Goal: Task Accomplishment & Management: Manage account settings

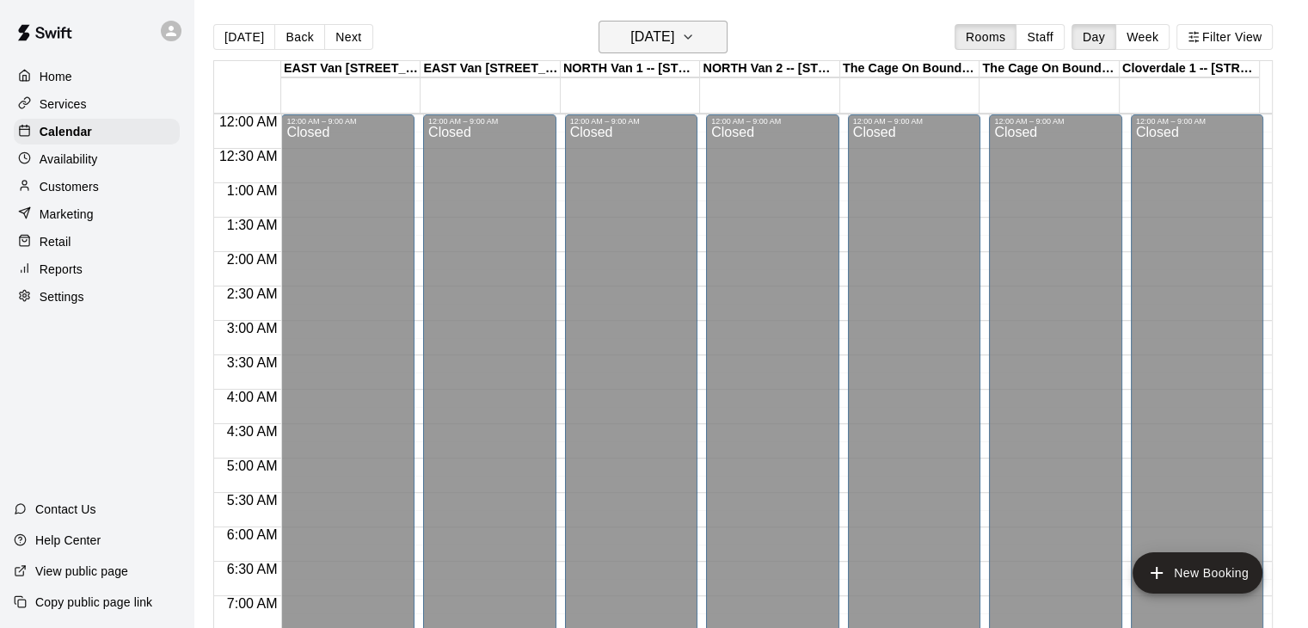
scroll to position [936, 0]
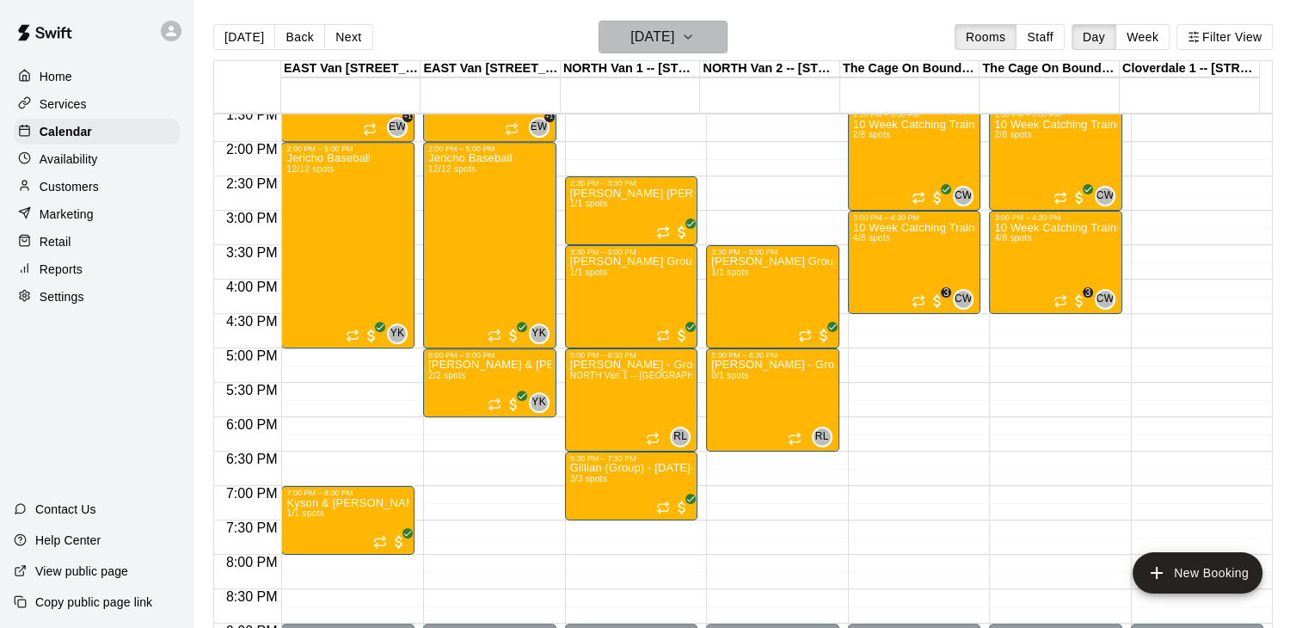
click at [695, 32] on icon "button" at bounding box center [688, 37] width 14 height 21
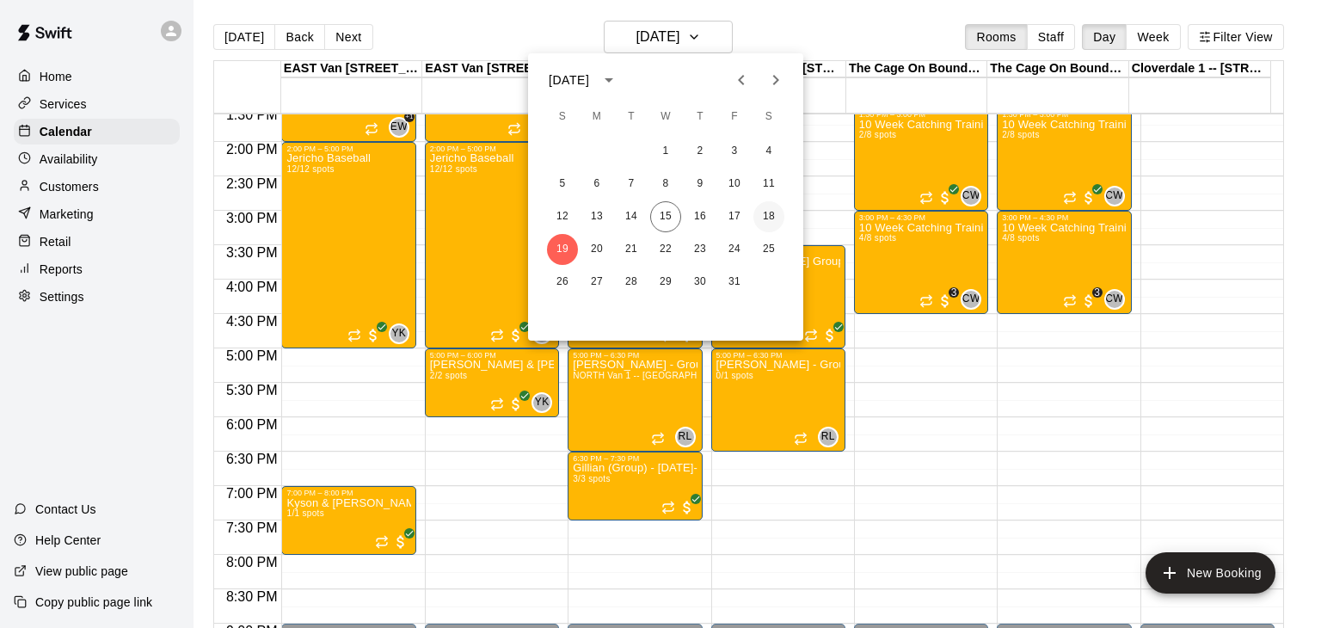
click at [767, 214] on button "18" at bounding box center [768, 216] width 31 height 31
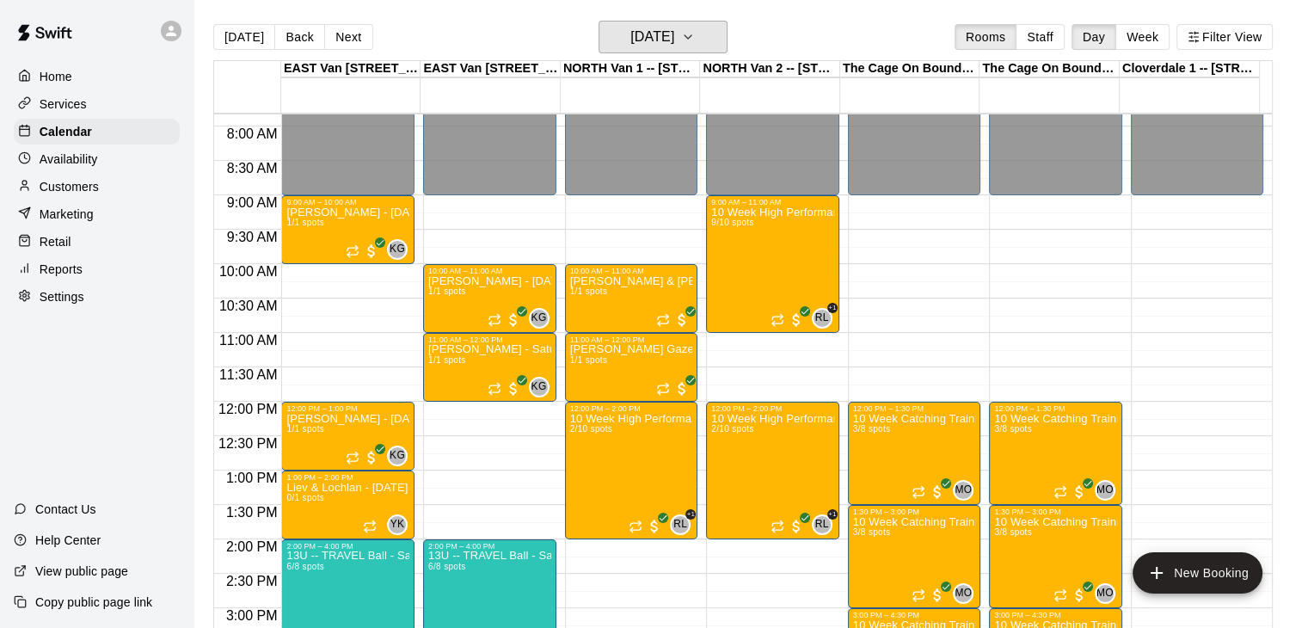
scroll to position [530, 0]
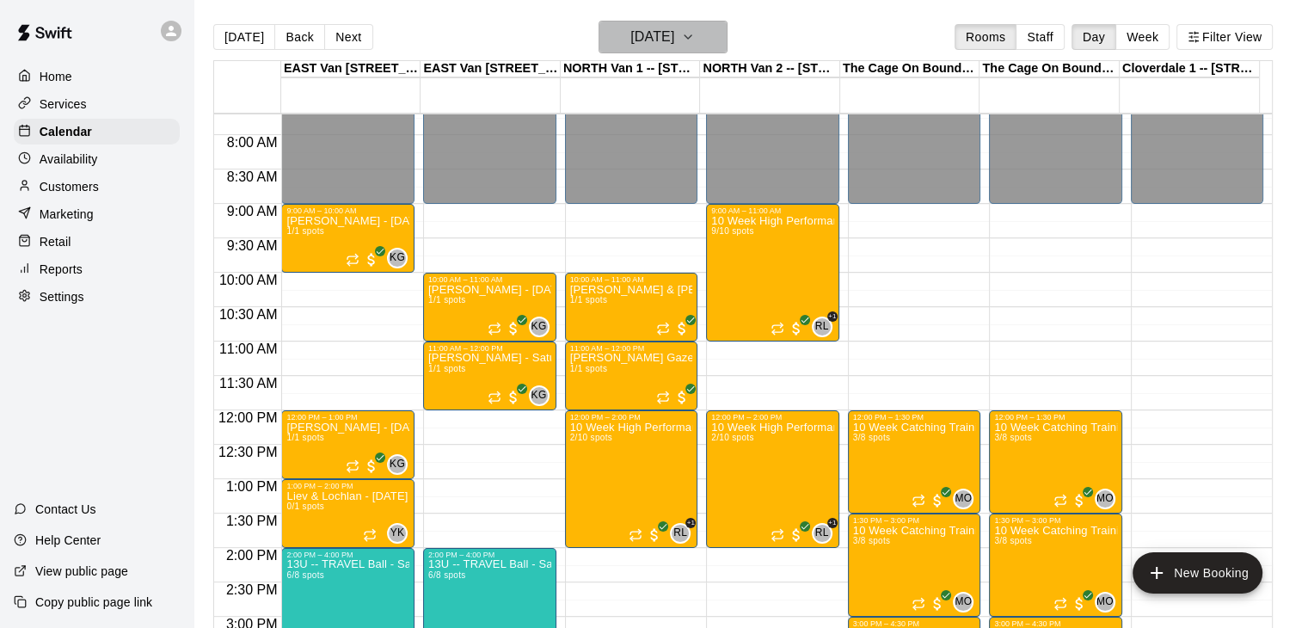
click at [695, 40] on icon "button" at bounding box center [688, 37] width 14 height 21
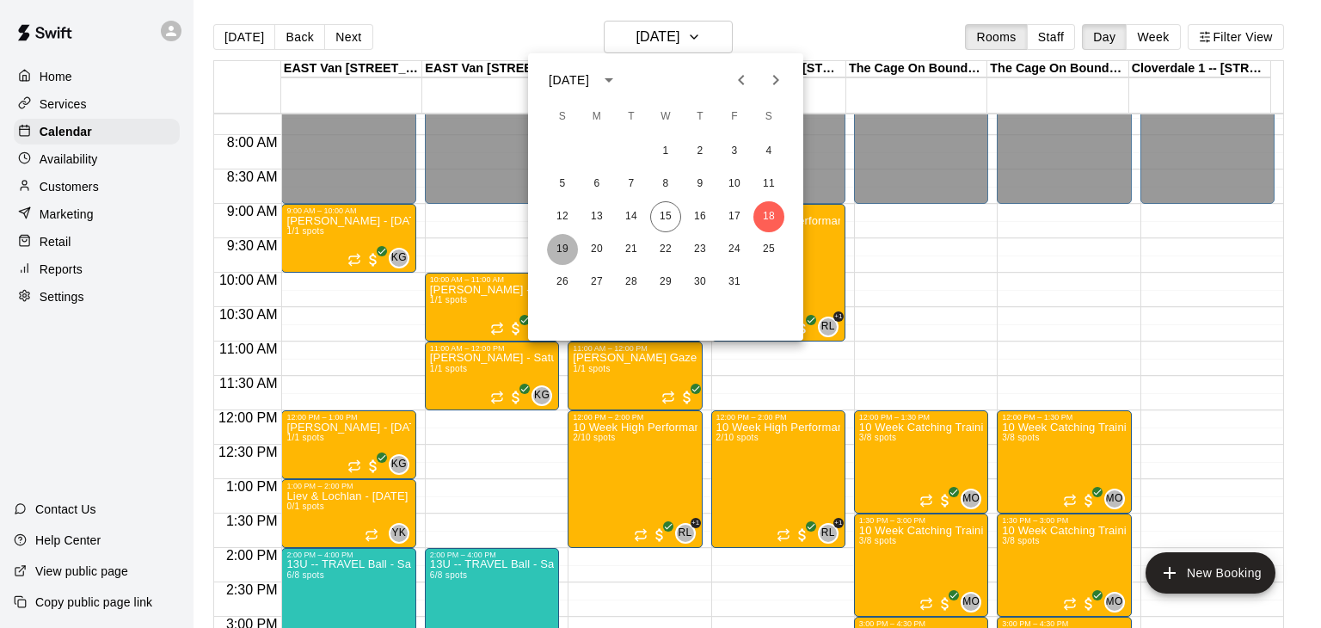
click at [557, 242] on button "19" at bounding box center [562, 249] width 31 height 31
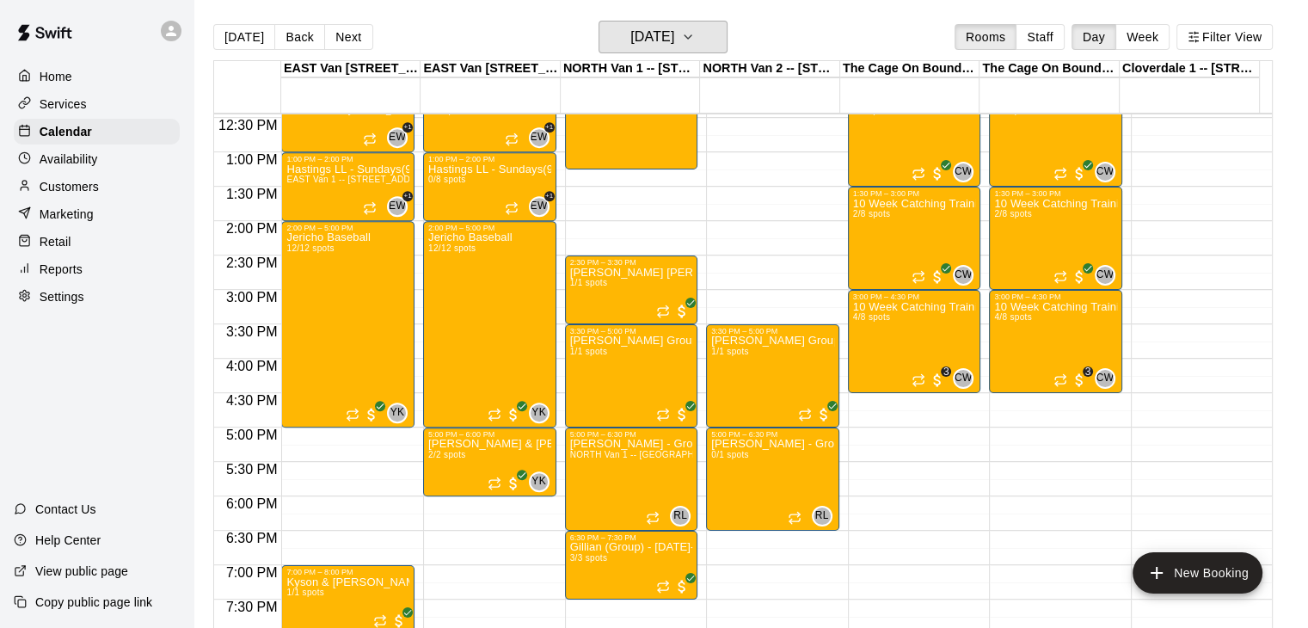
scroll to position [870, 0]
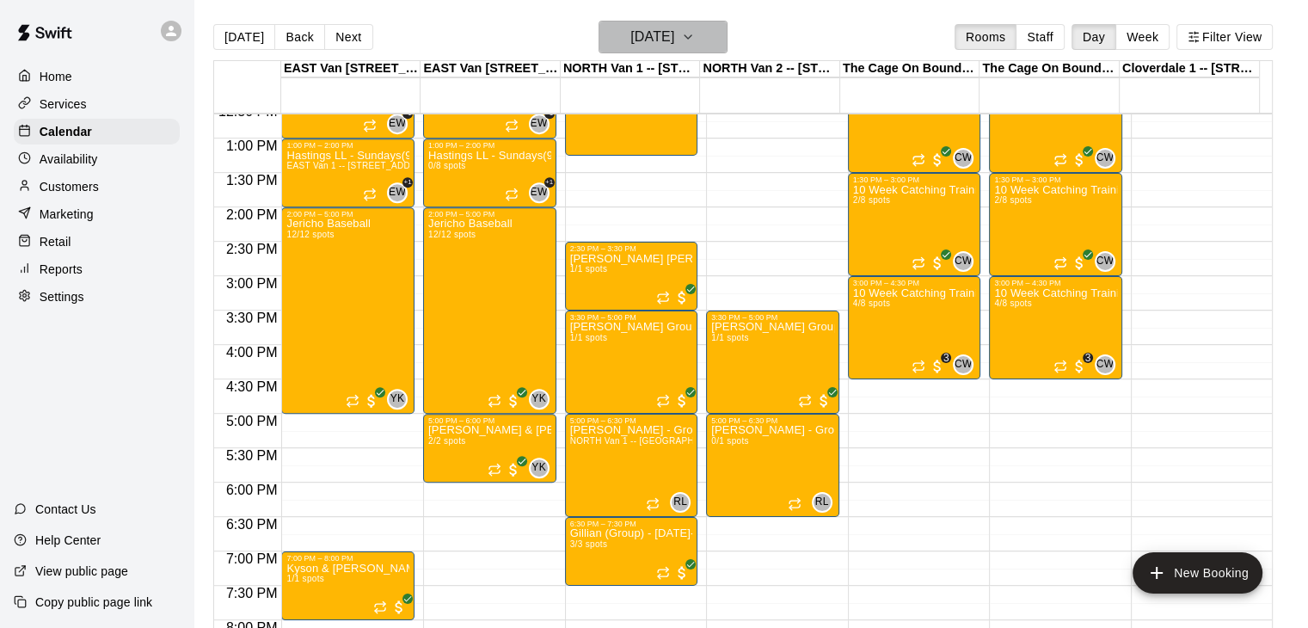
click at [695, 28] on icon "button" at bounding box center [688, 37] width 14 height 21
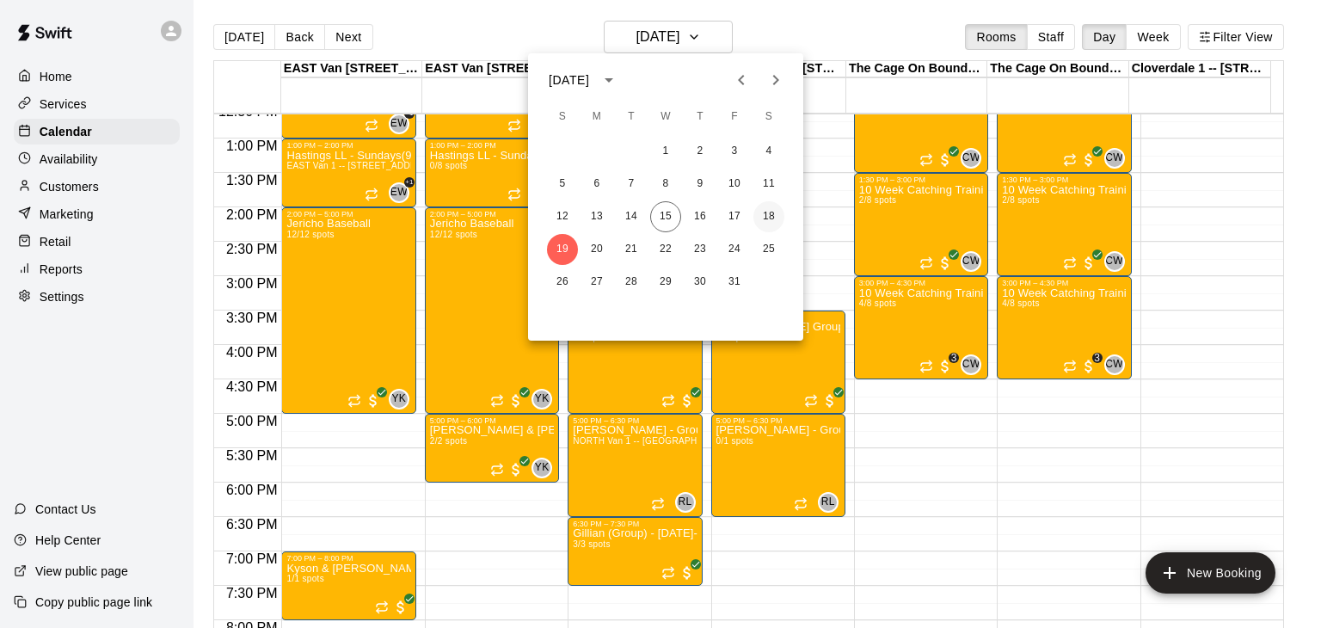
click at [765, 214] on button "18" at bounding box center [768, 216] width 31 height 31
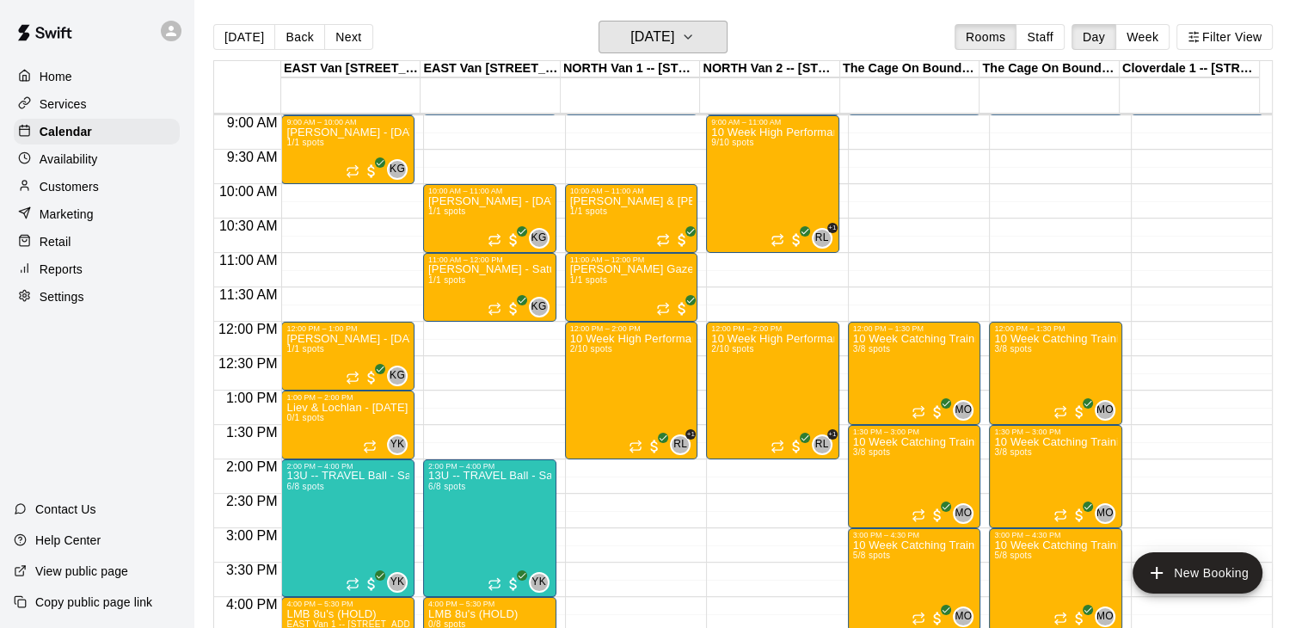
scroll to position [625, 0]
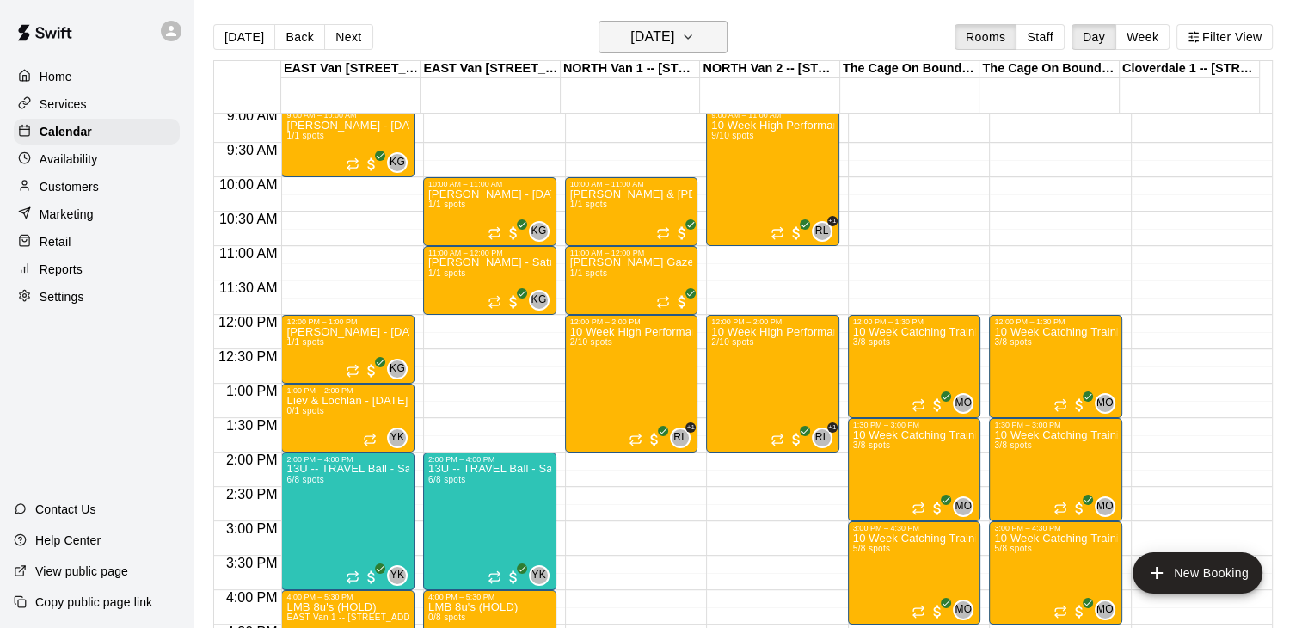
click at [695, 32] on icon "button" at bounding box center [688, 37] width 14 height 21
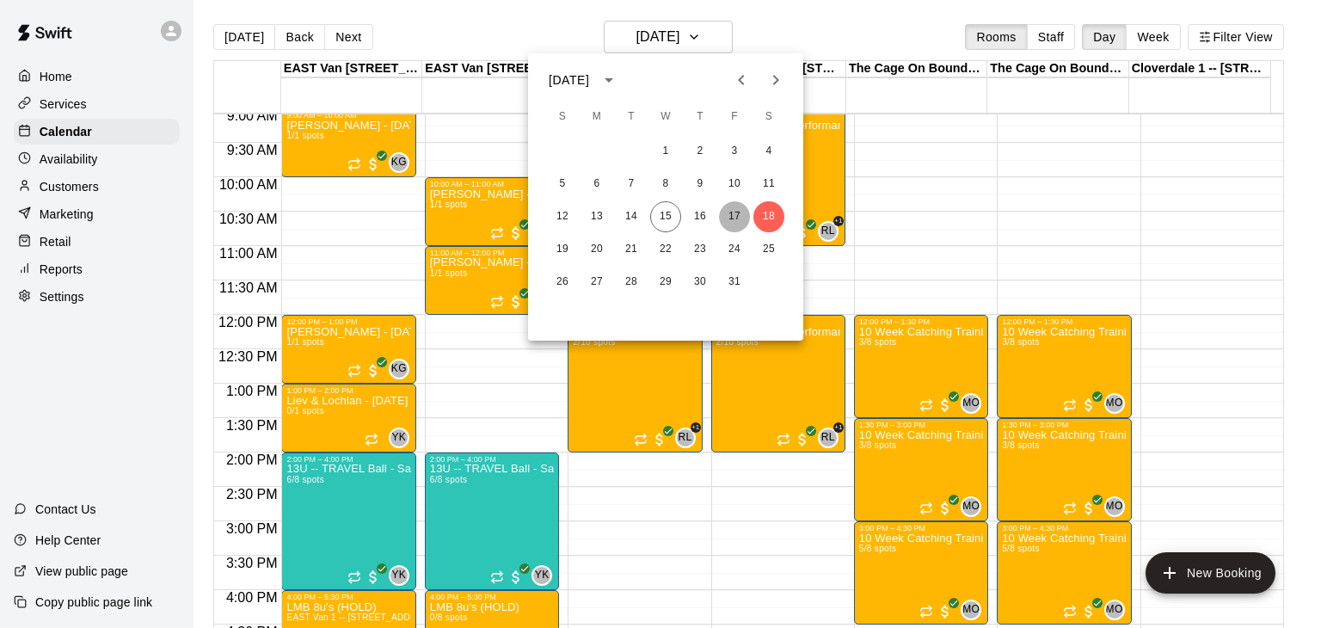
click at [733, 228] on button "17" at bounding box center [734, 216] width 31 height 31
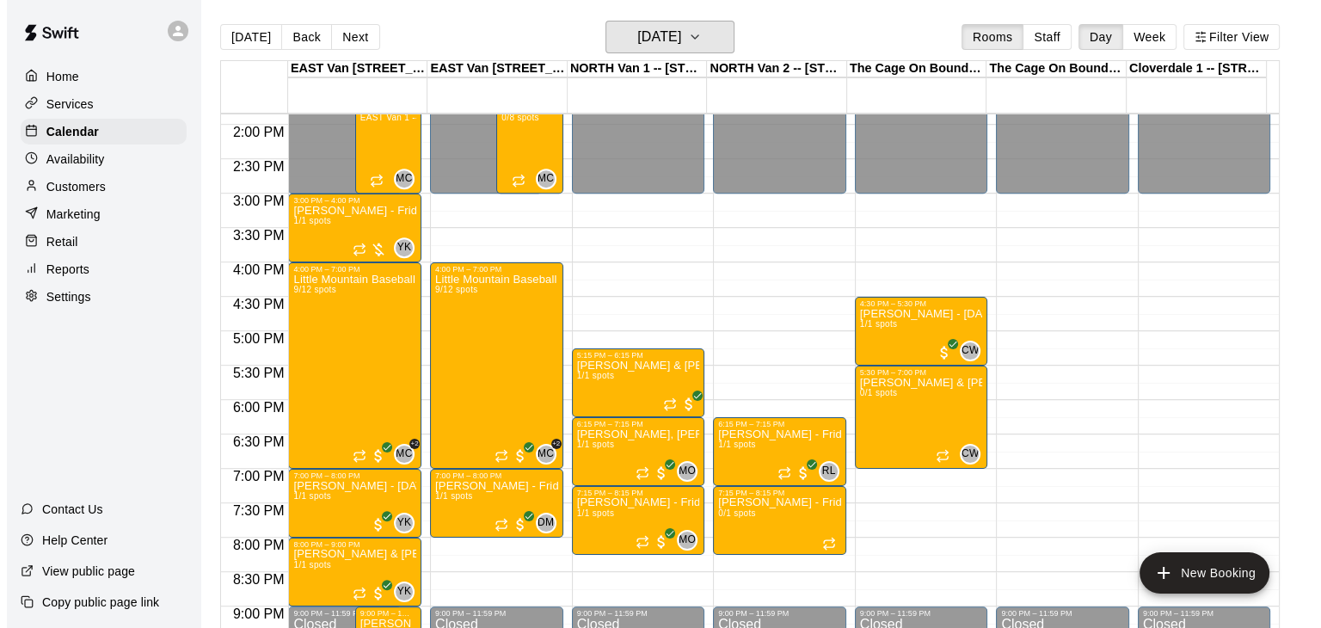
scroll to position [950, 0]
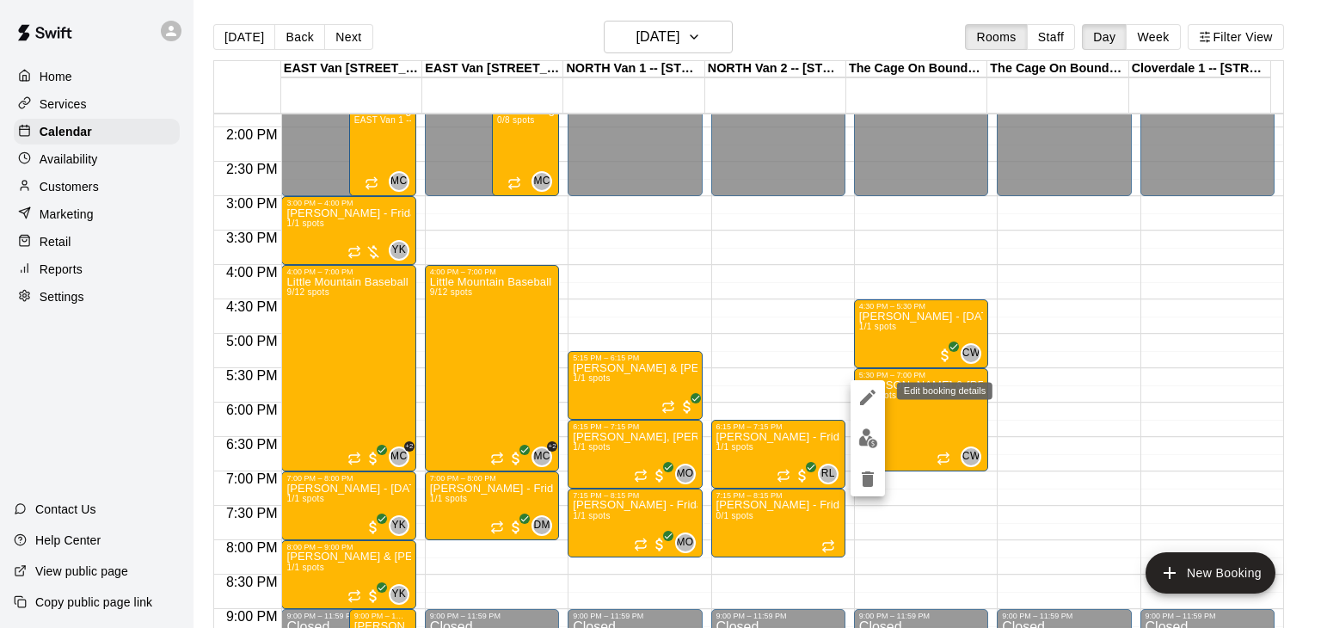
click at [872, 391] on icon "edit" at bounding box center [867, 397] width 15 height 15
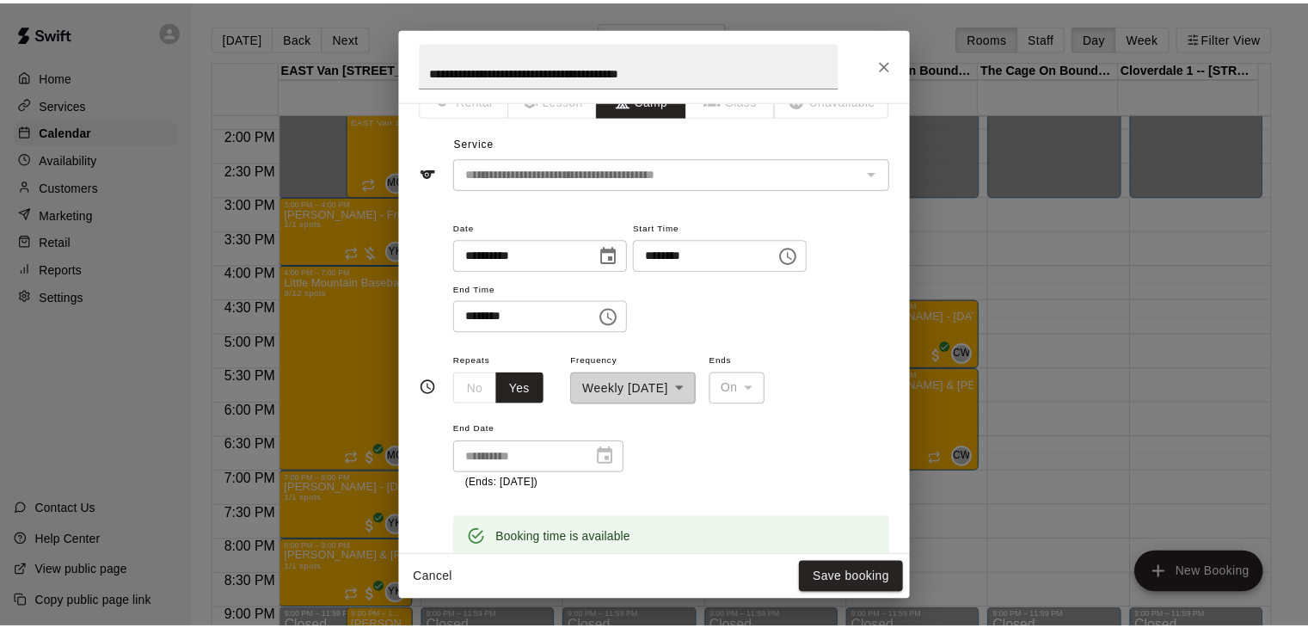
scroll to position [0, 0]
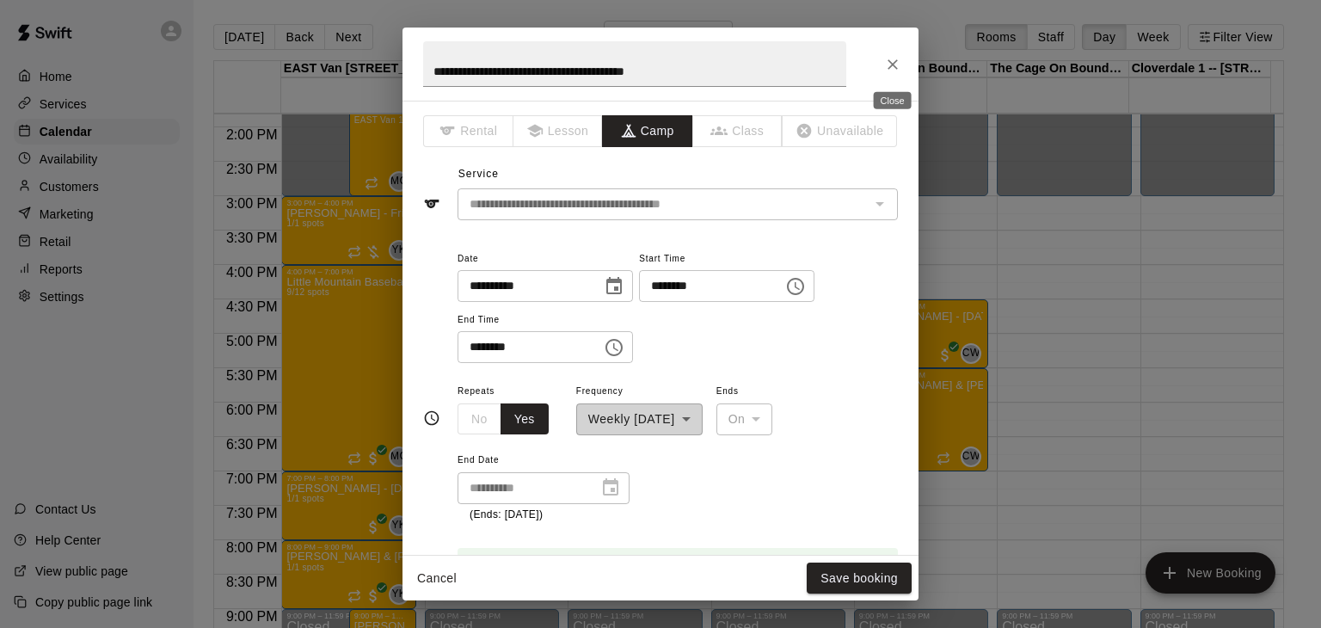
click at [897, 65] on icon "Close" at bounding box center [892, 64] width 17 height 17
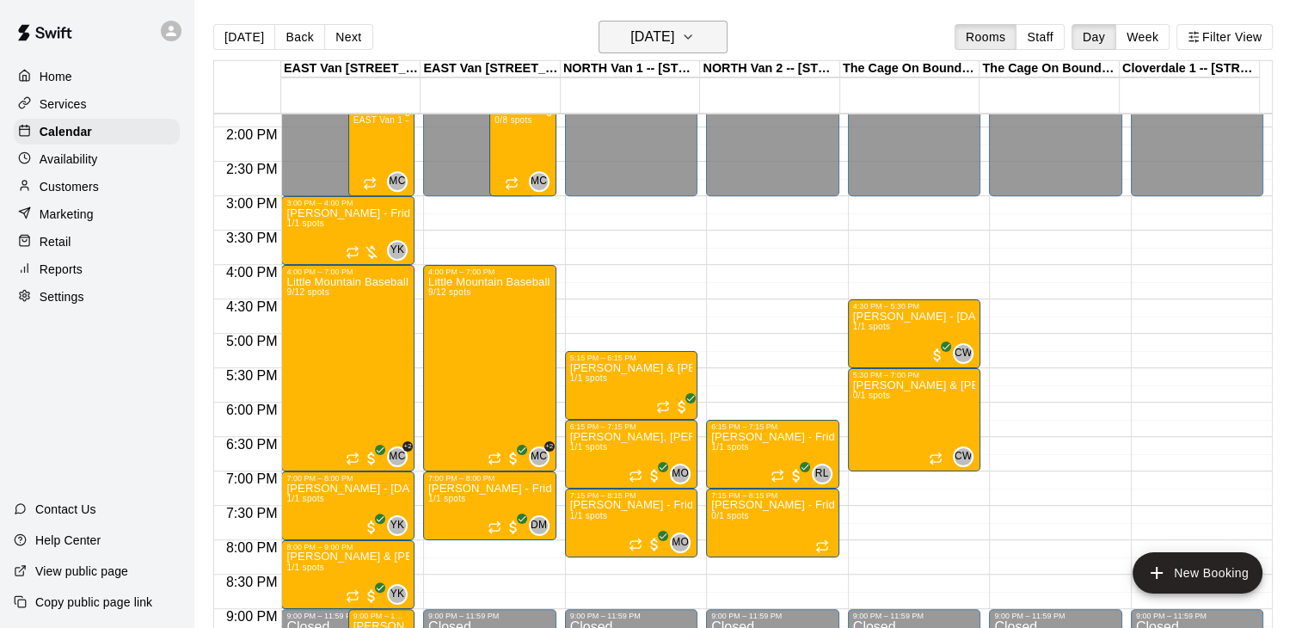
click at [695, 37] on icon "button" at bounding box center [688, 37] width 14 height 21
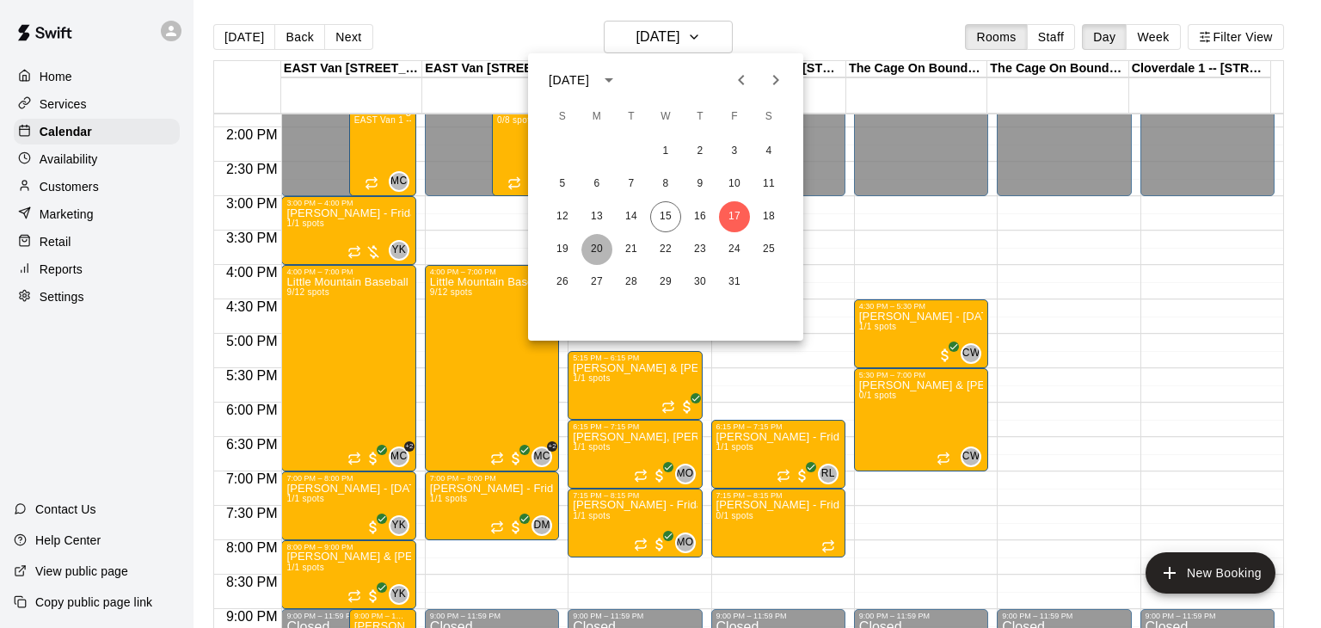
click at [586, 248] on button "20" at bounding box center [596, 249] width 31 height 31
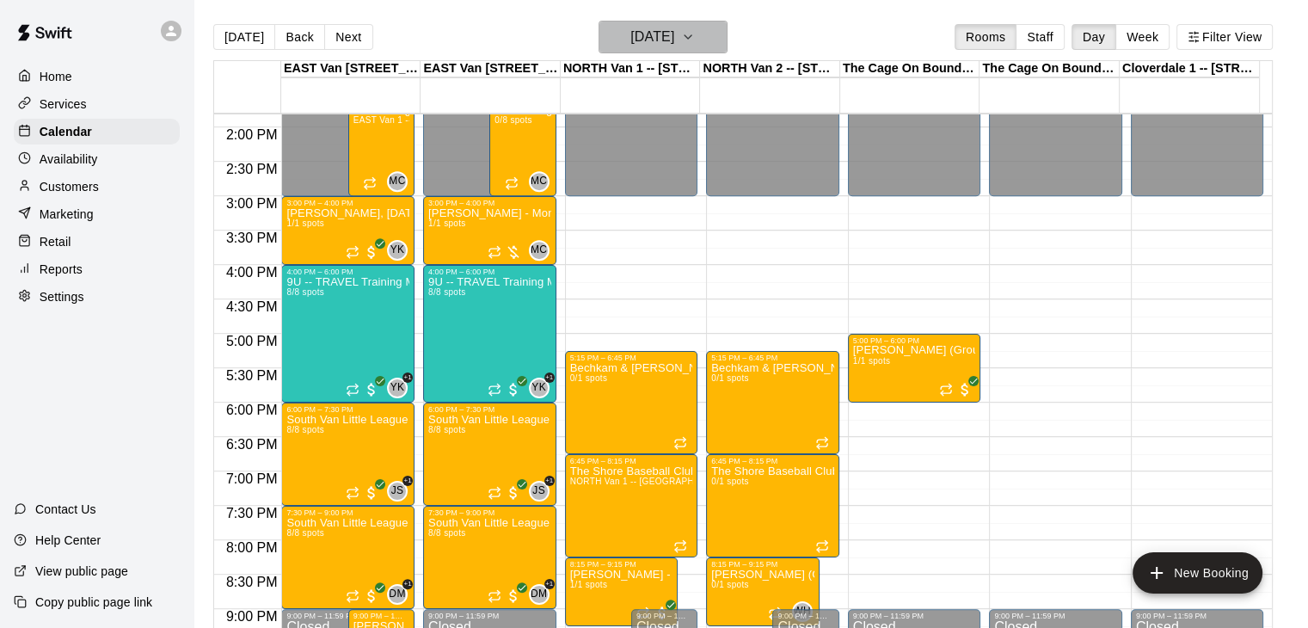
click at [695, 35] on icon "button" at bounding box center [688, 37] width 14 height 21
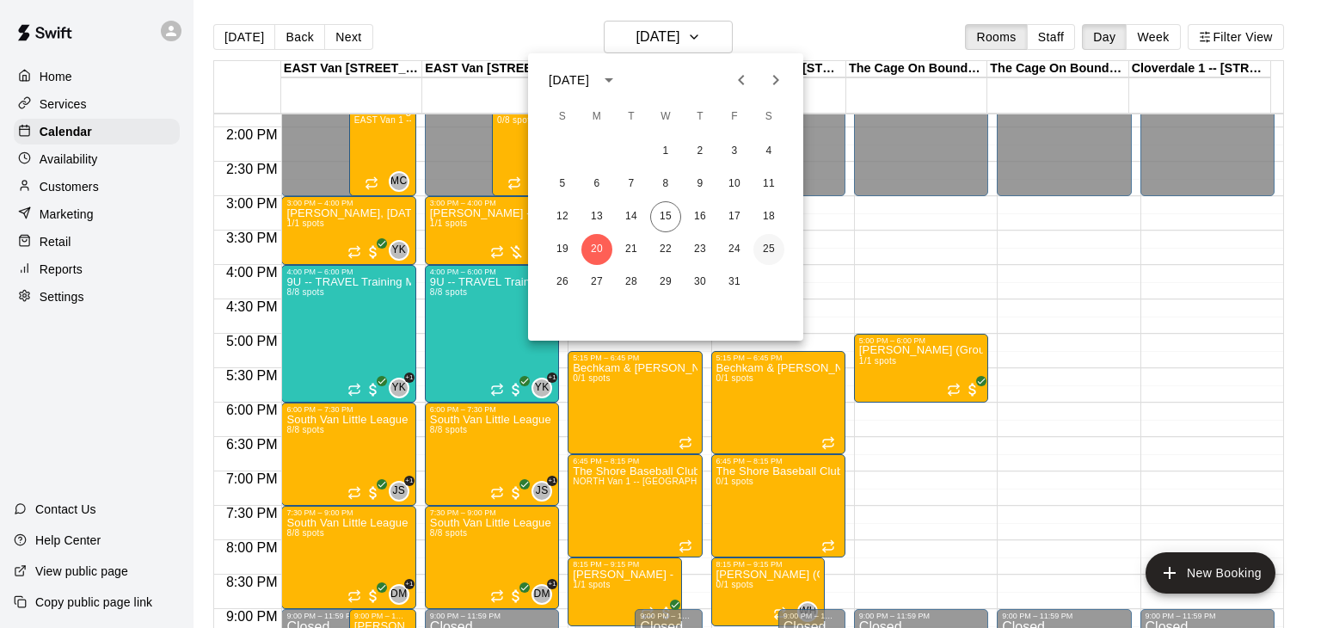
click at [769, 242] on button "25" at bounding box center [768, 249] width 31 height 31
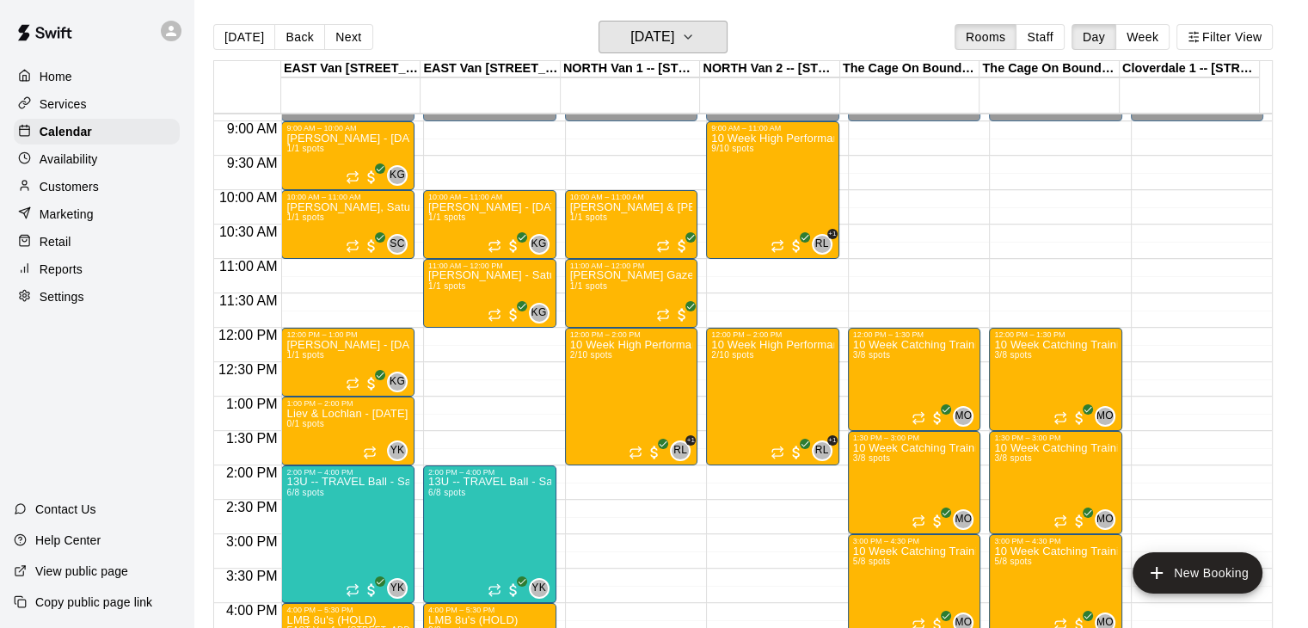
scroll to position [616, 0]
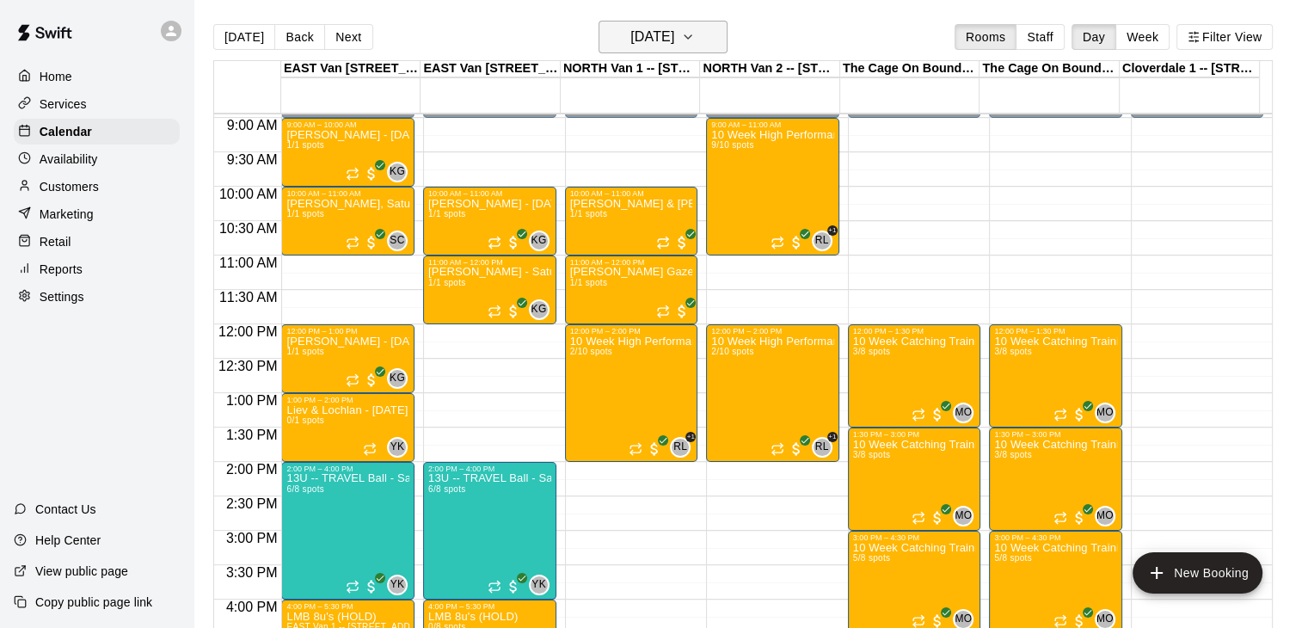
click at [695, 37] on icon "button" at bounding box center [688, 37] width 14 height 21
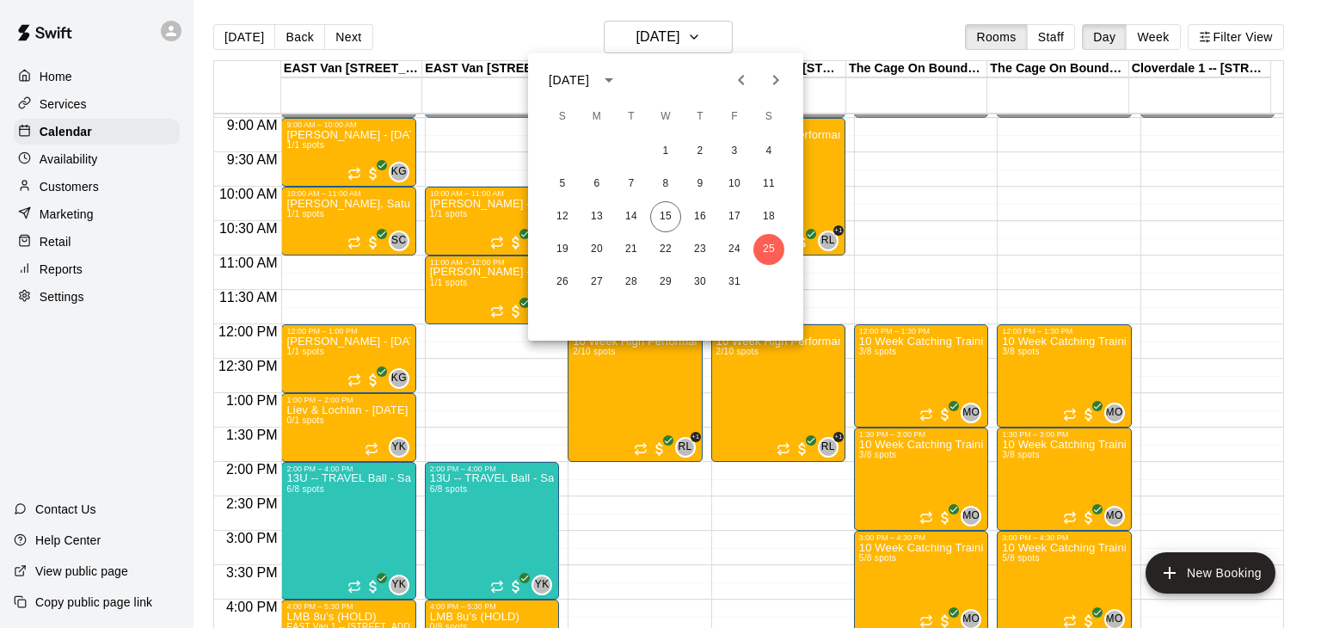
click at [773, 76] on icon "Next month" at bounding box center [776, 80] width 6 height 10
click at [773, 144] on button "1" at bounding box center [768, 151] width 31 height 31
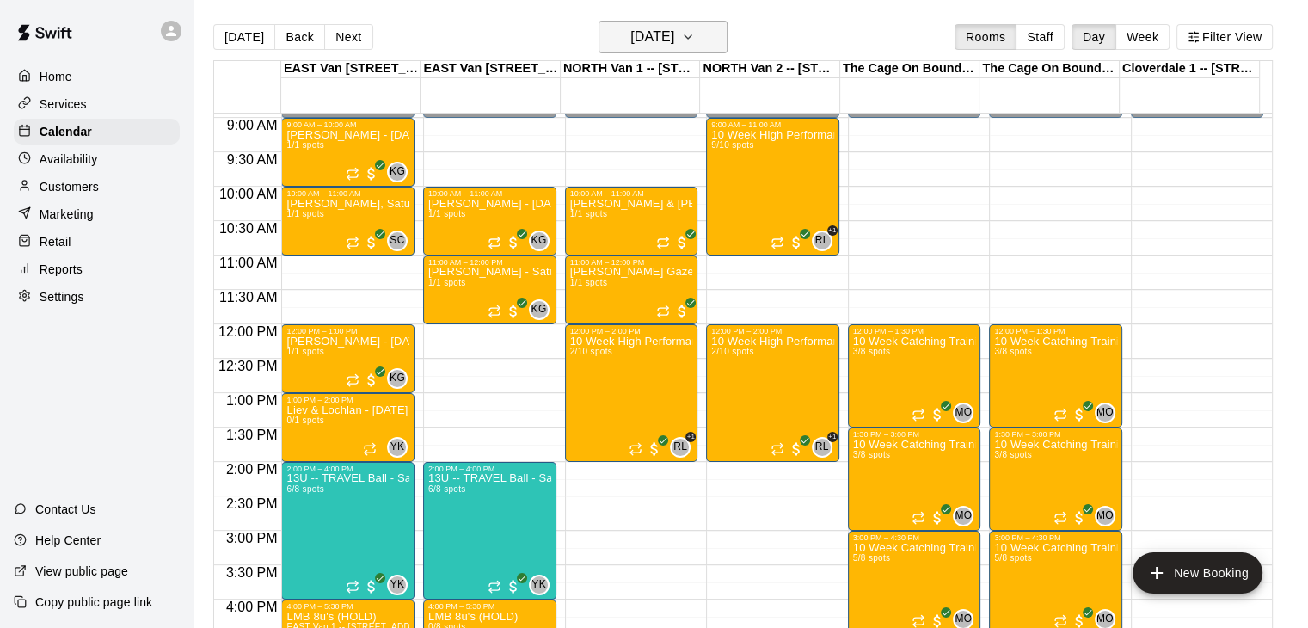
click at [695, 38] on icon "button" at bounding box center [688, 37] width 14 height 21
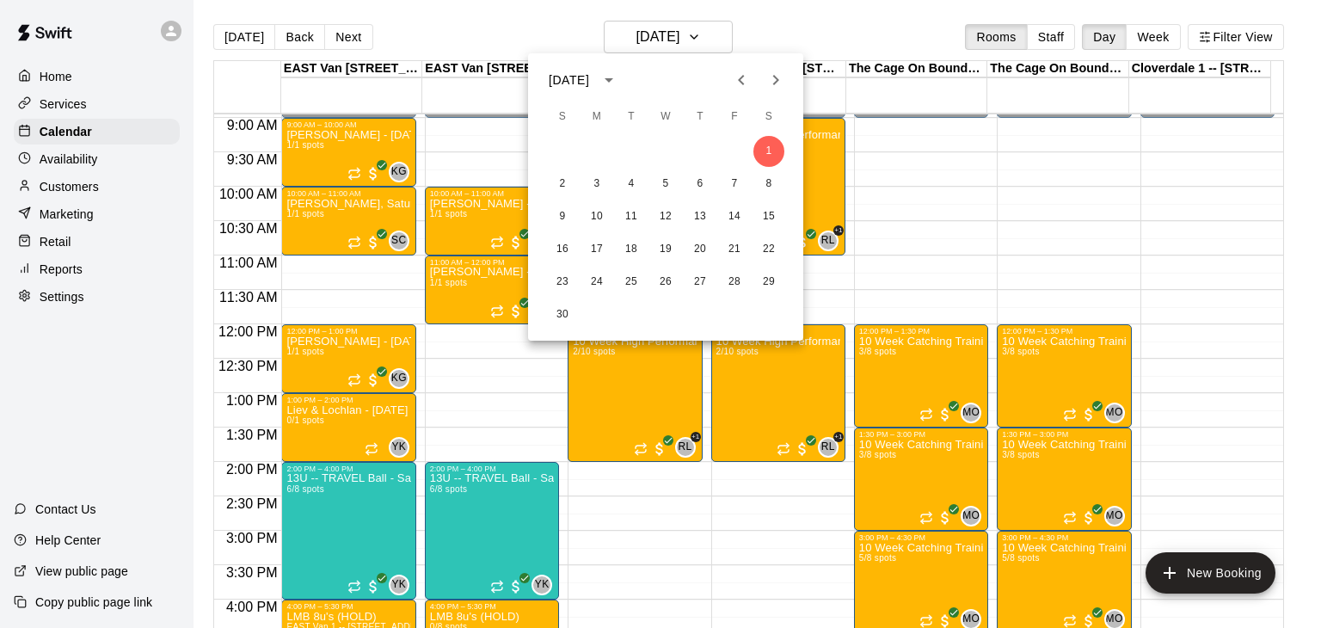
click at [740, 87] on icon "Previous month" at bounding box center [741, 80] width 21 height 21
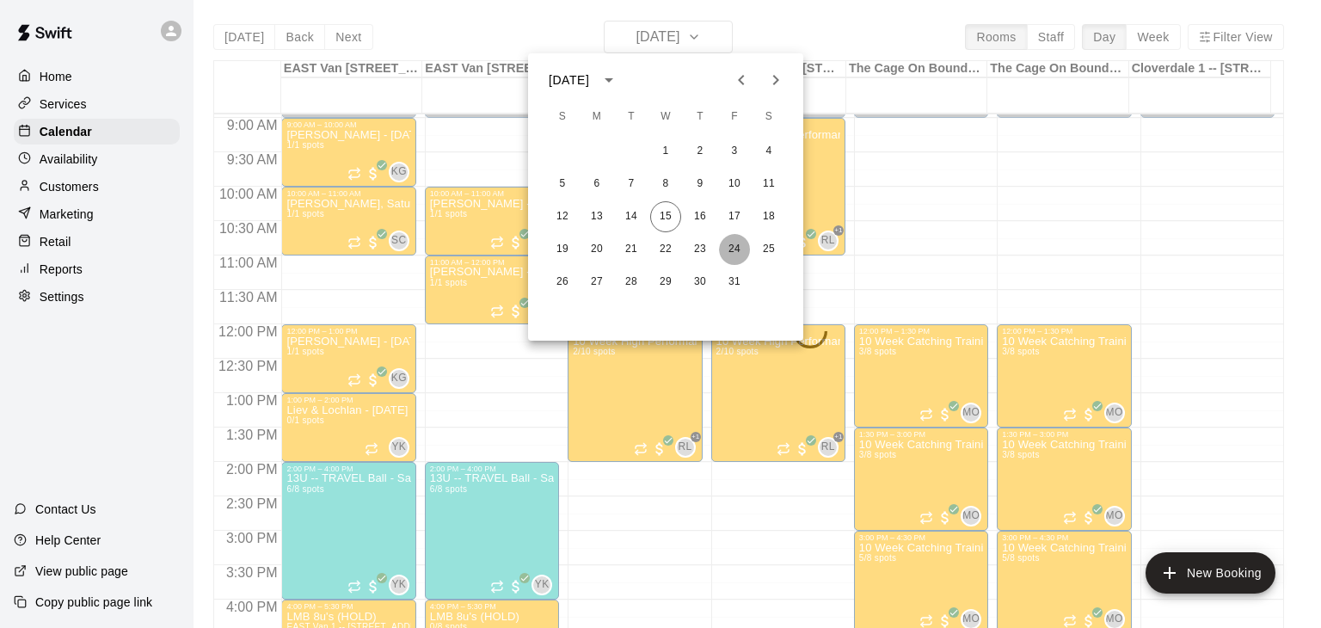
click at [729, 249] on button "24" at bounding box center [734, 249] width 31 height 31
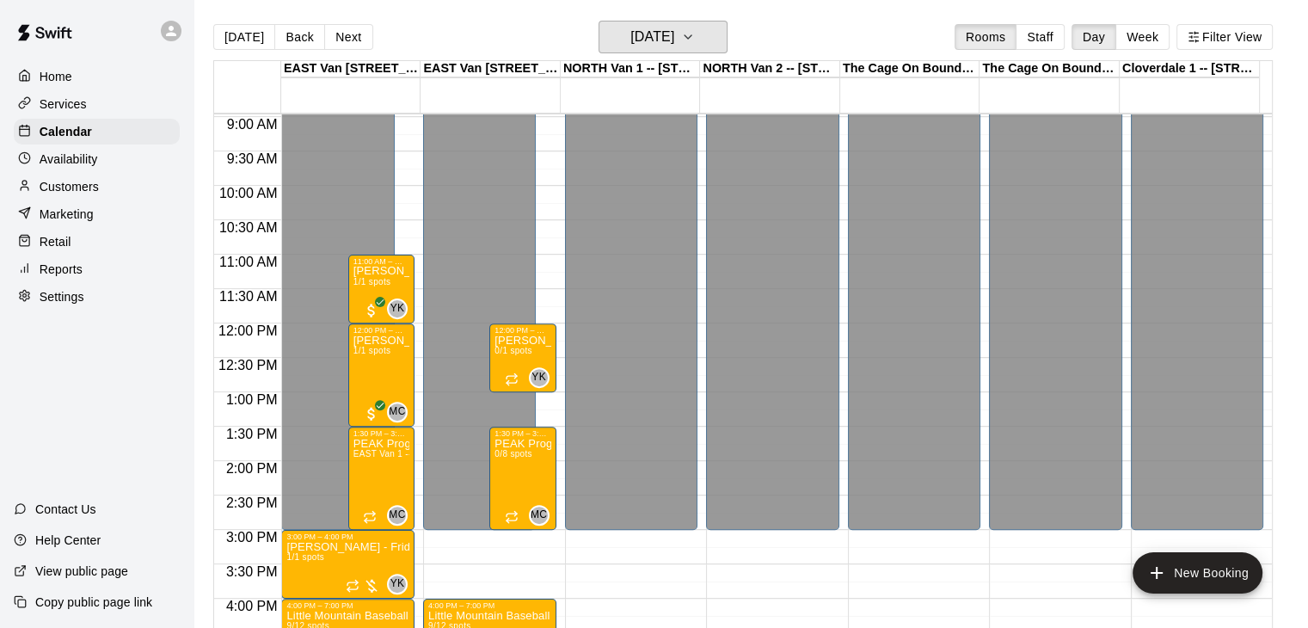
scroll to position [592, 0]
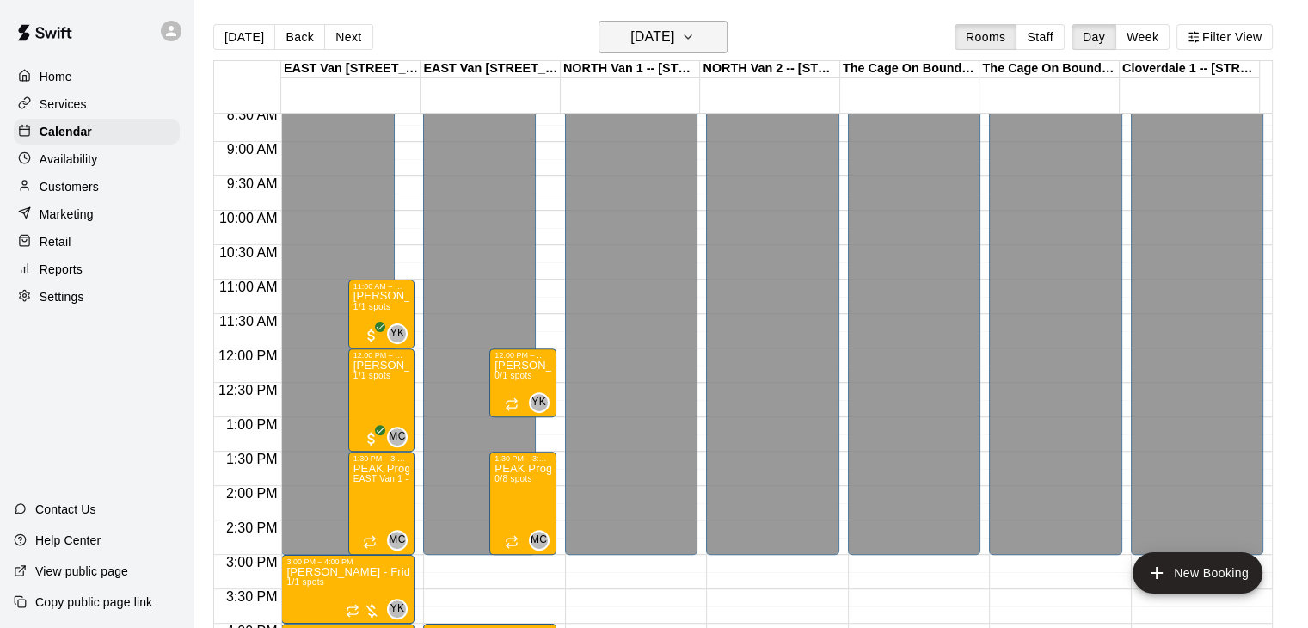
click at [691, 37] on icon "button" at bounding box center [687, 36] width 7 height 3
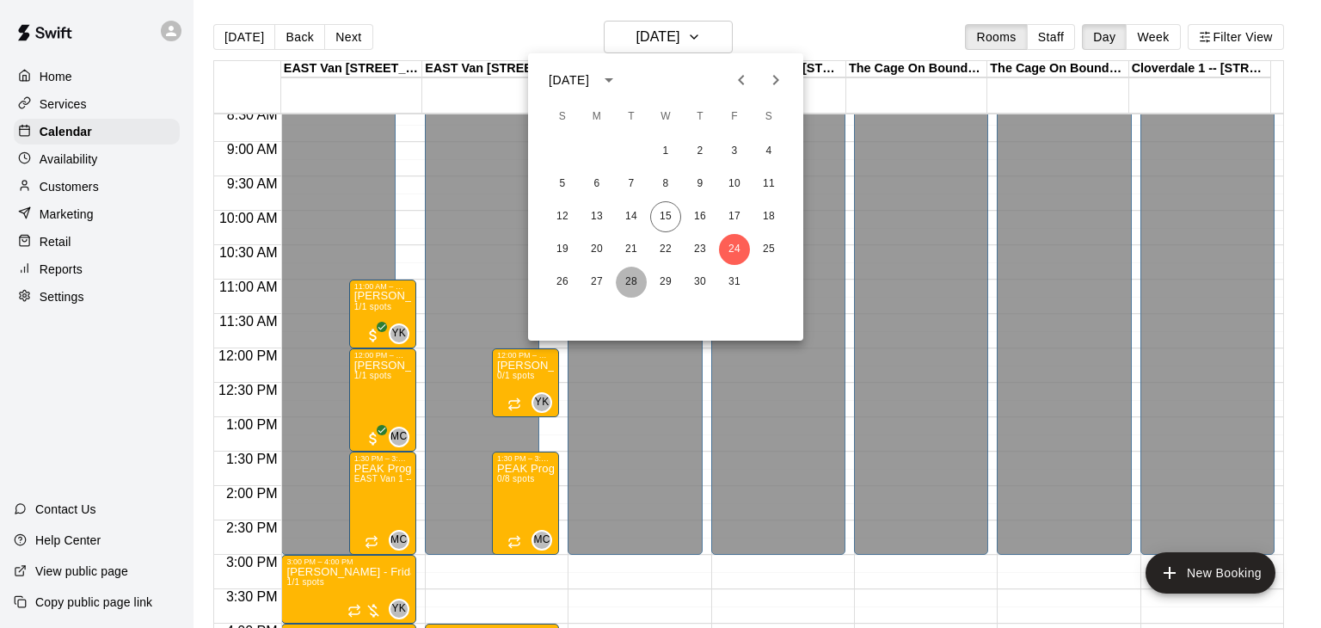
click at [623, 277] on button "28" at bounding box center [631, 282] width 31 height 31
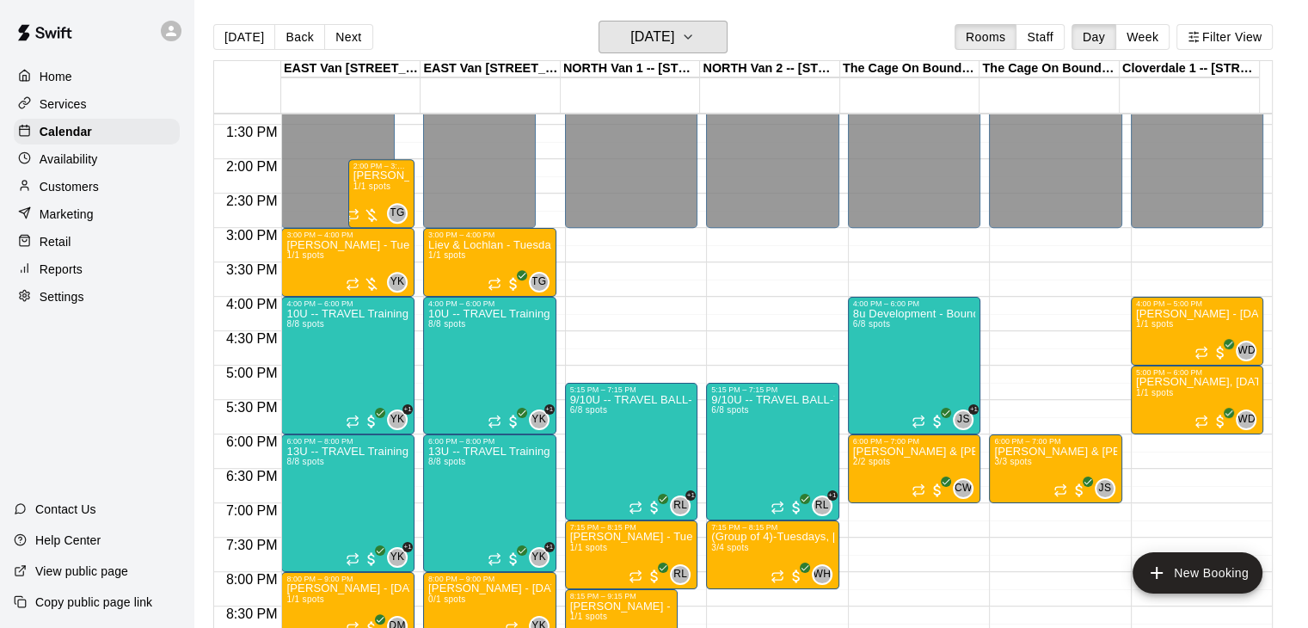
scroll to position [936, 0]
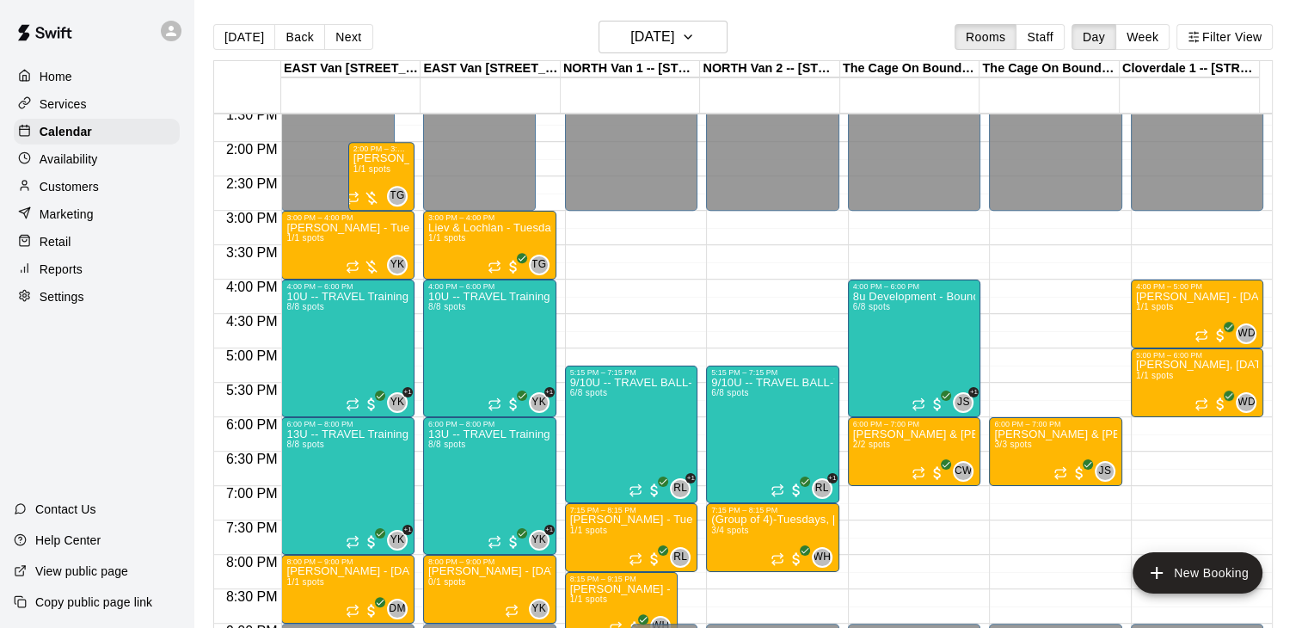
click at [98, 576] on p "View public page" at bounding box center [81, 570] width 93 height 17
click at [144, 598] on p "Copy public page link" at bounding box center [93, 601] width 117 height 17
click at [709, 36] on button "[DATE]" at bounding box center [662, 37] width 129 height 33
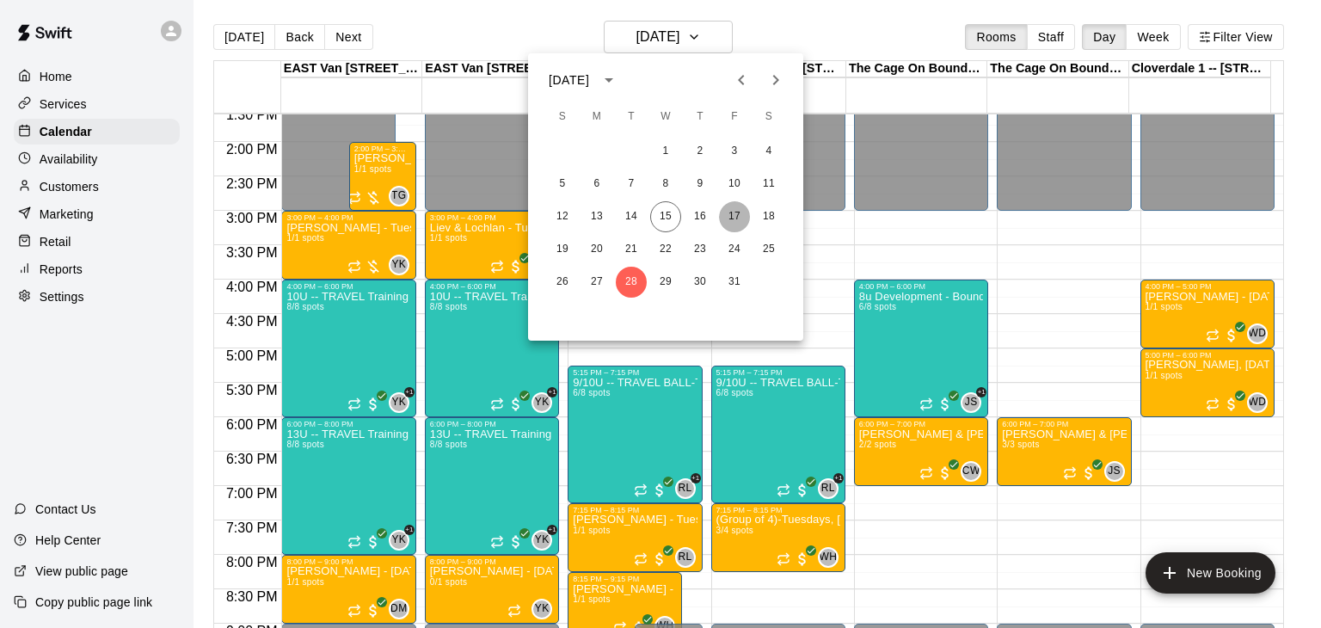
click at [739, 214] on button "17" at bounding box center [734, 216] width 31 height 31
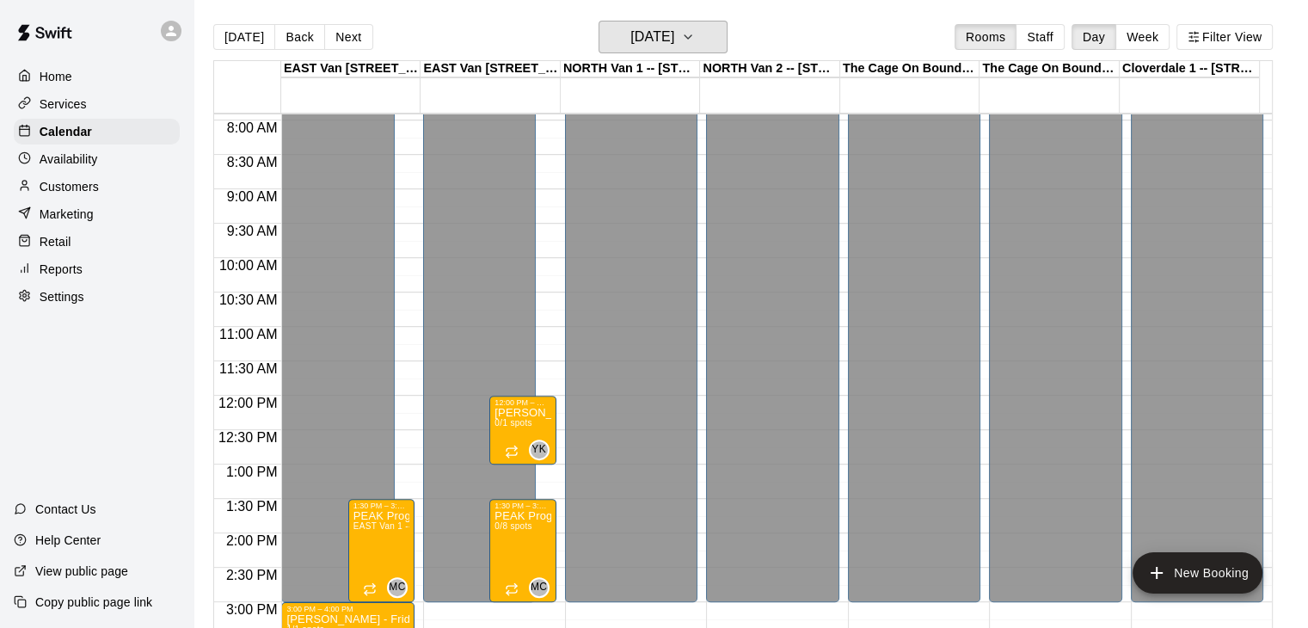
scroll to position [536, 0]
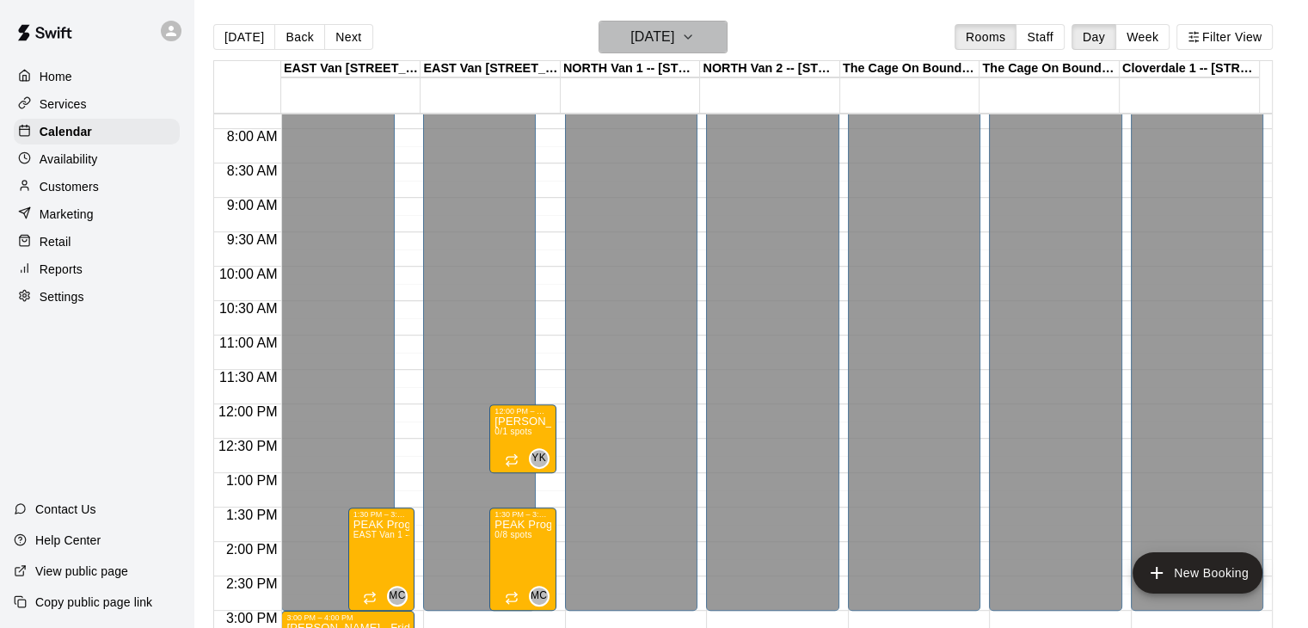
click at [726, 39] on button "[DATE]" at bounding box center [662, 37] width 129 height 33
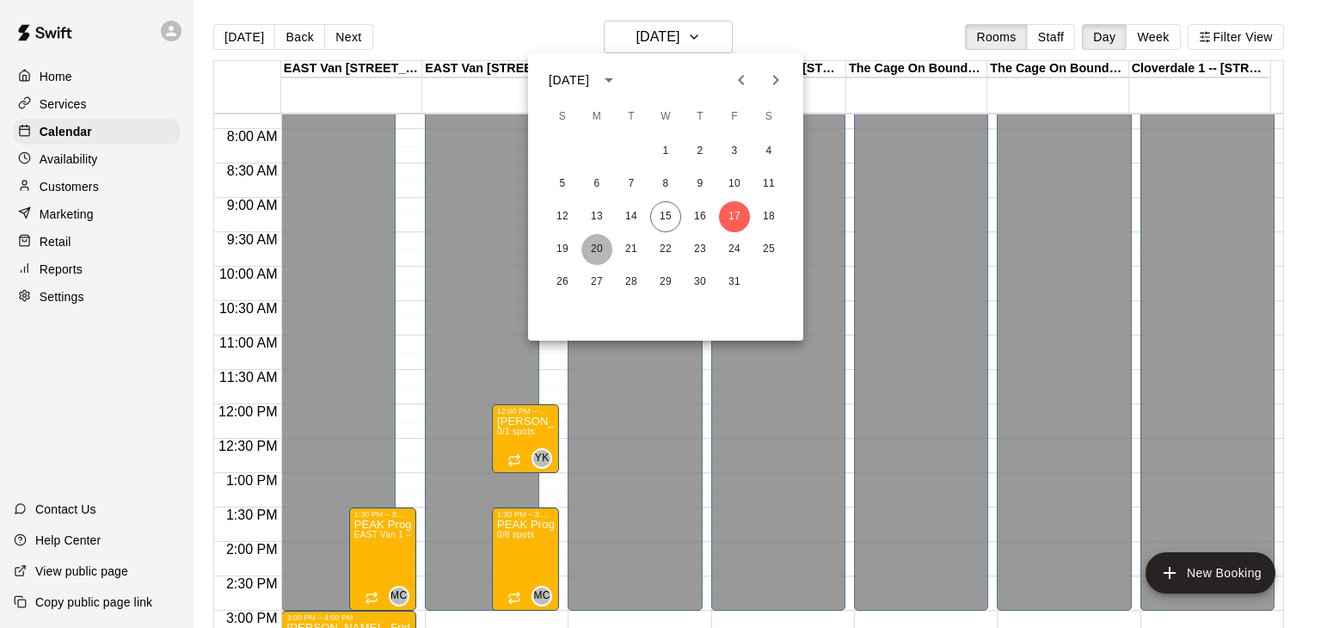
click at [602, 245] on button "20" at bounding box center [596, 249] width 31 height 31
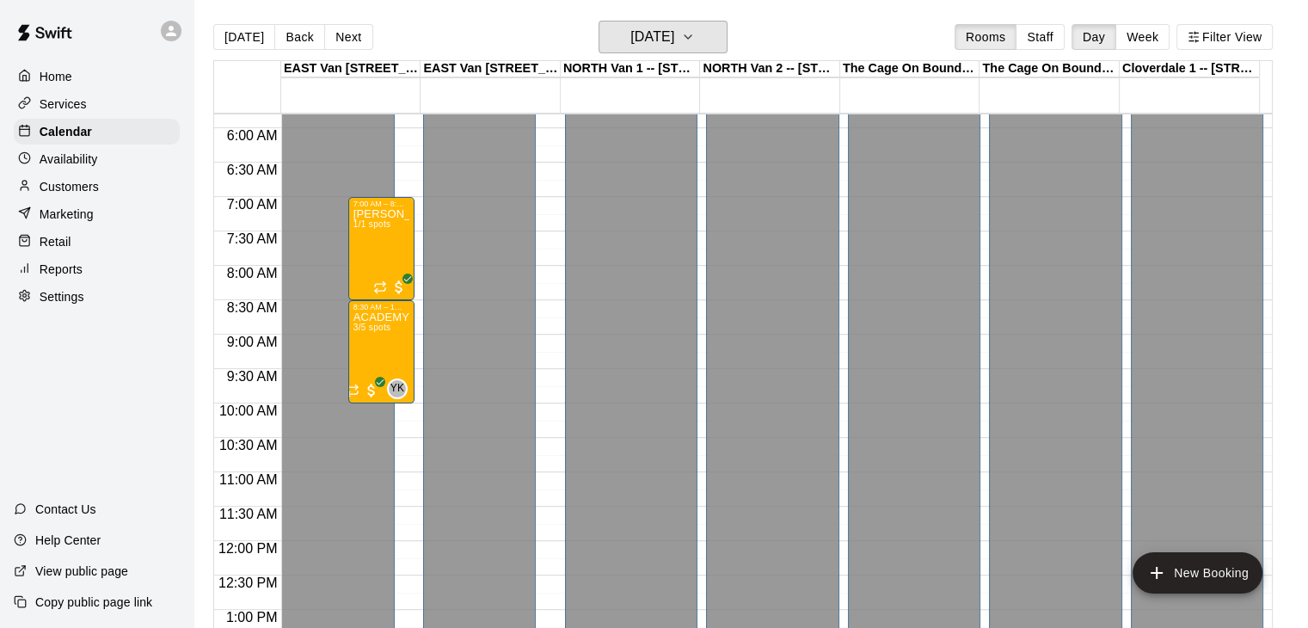
scroll to position [395, 0]
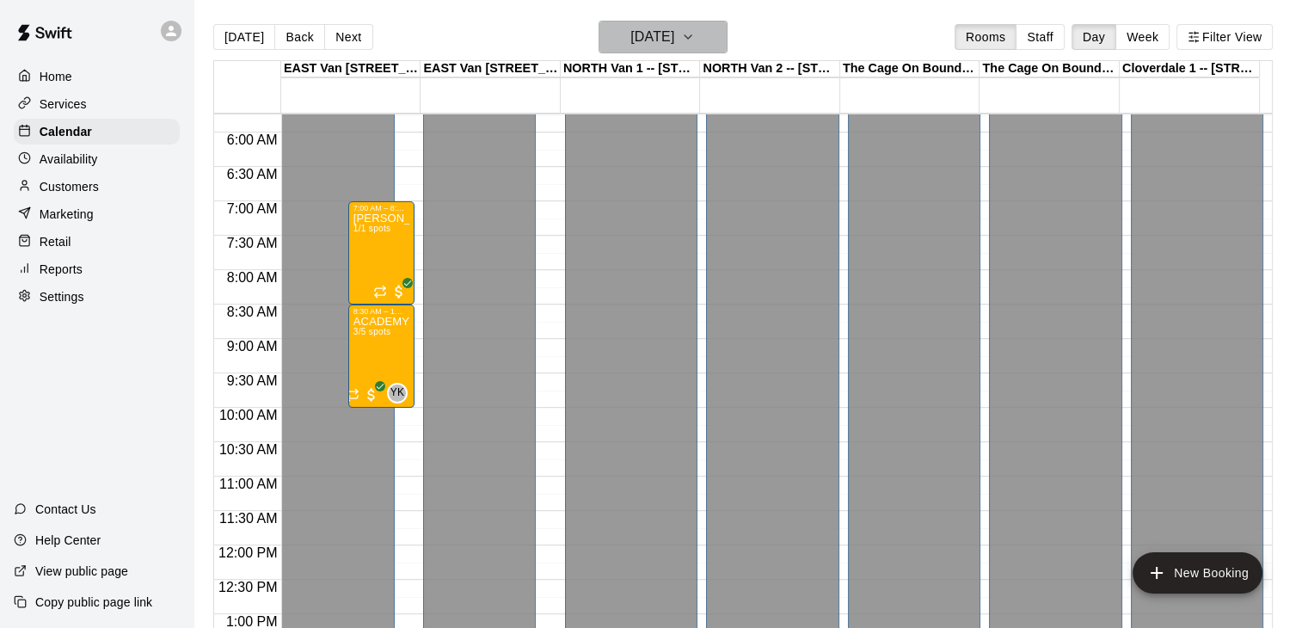
click at [691, 35] on icon "button" at bounding box center [687, 36] width 7 height 3
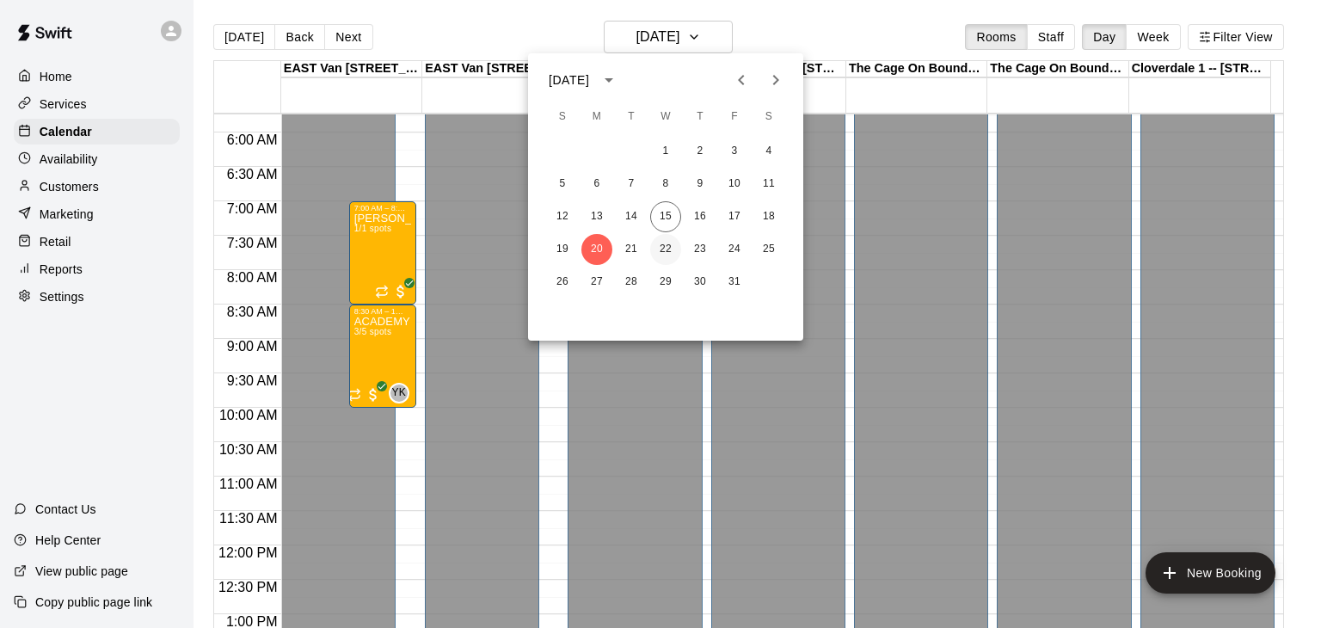
click at [660, 245] on button "22" at bounding box center [665, 249] width 31 height 31
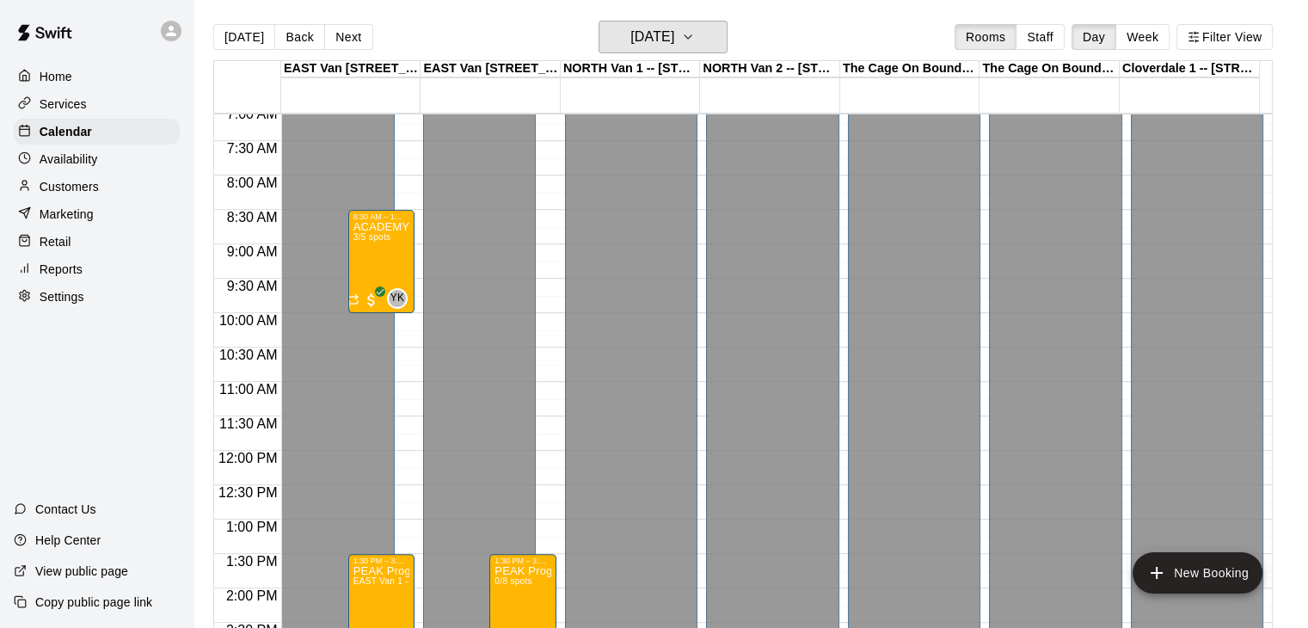
scroll to position [485, 0]
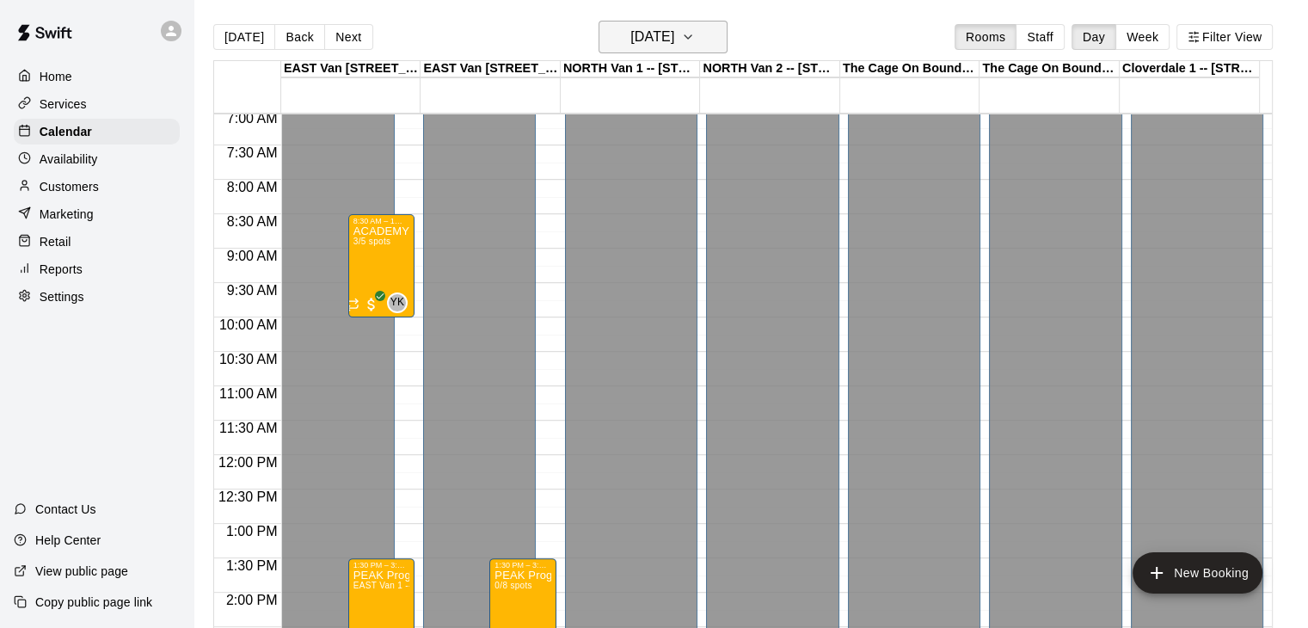
click at [695, 38] on icon "button" at bounding box center [688, 37] width 14 height 21
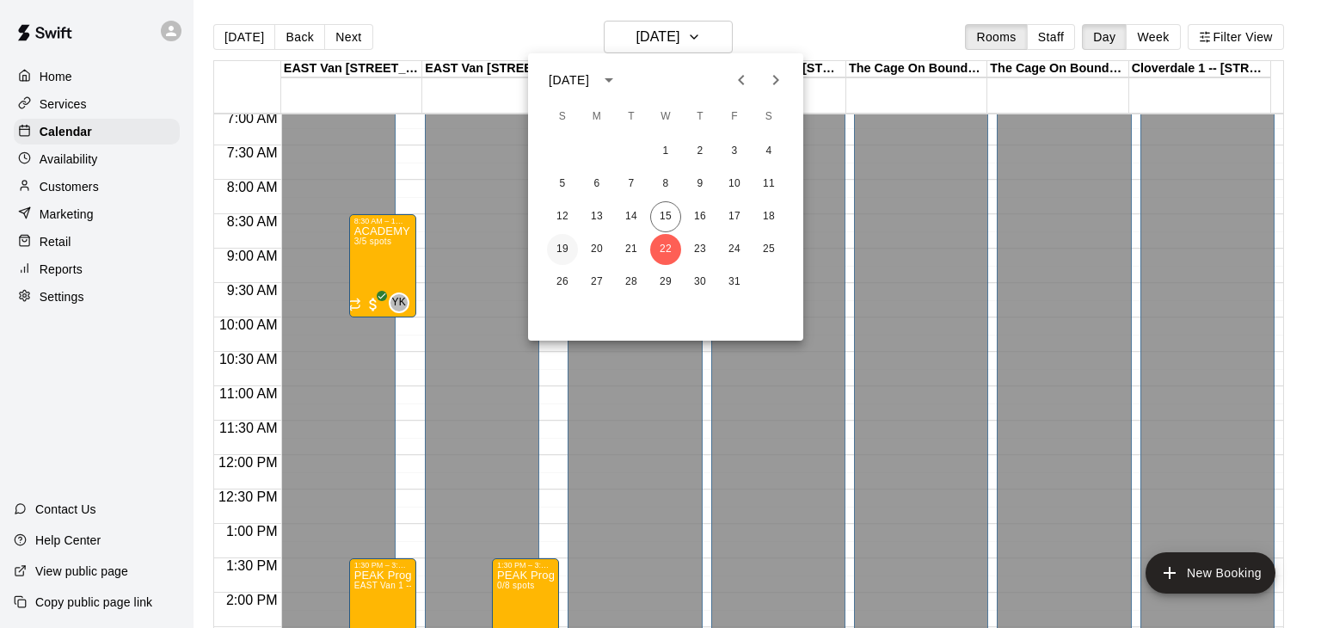
click at [555, 249] on button "19" at bounding box center [562, 249] width 31 height 31
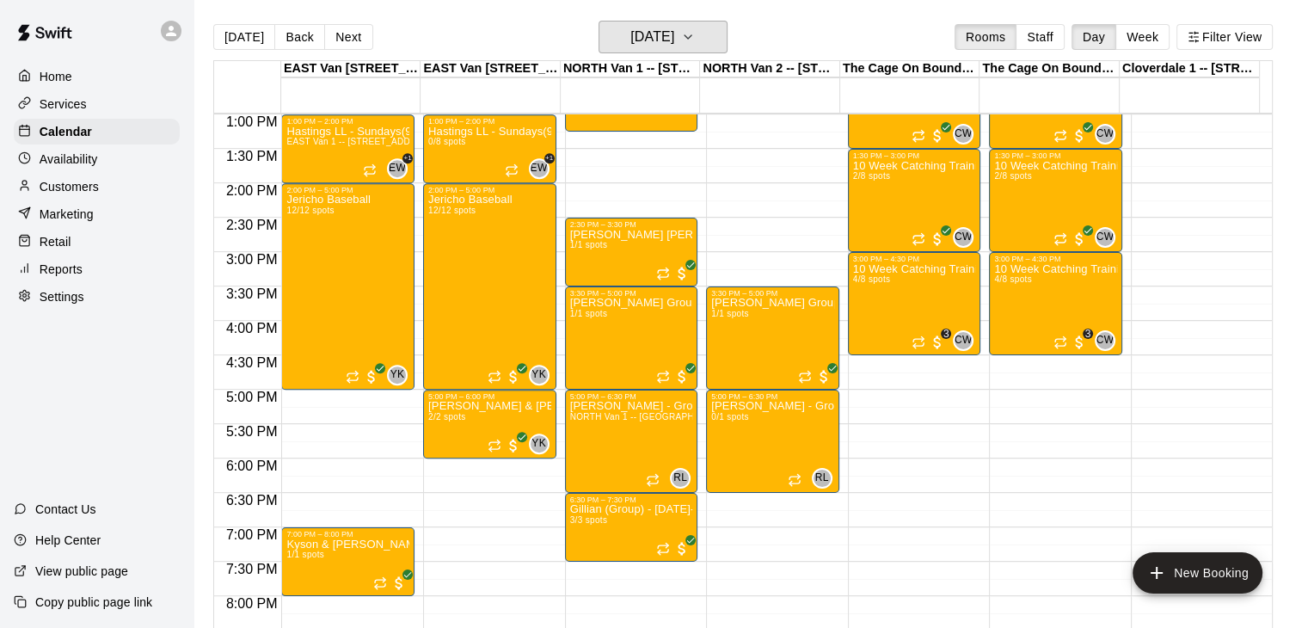
scroll to position [884, 0]
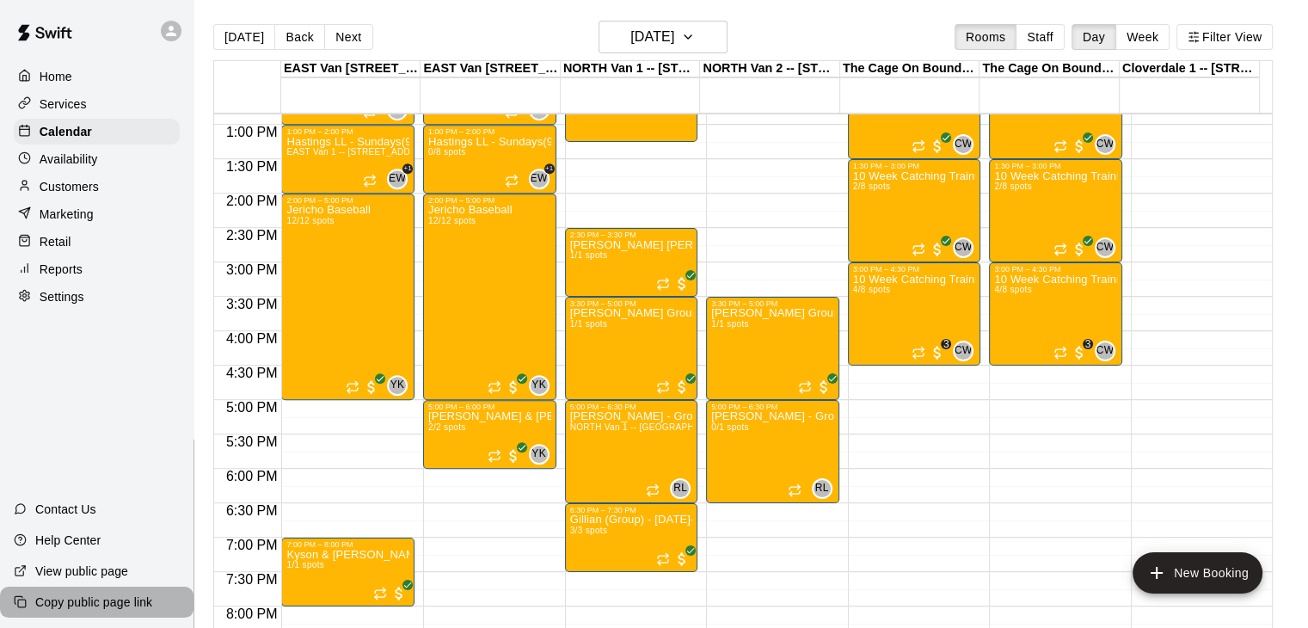
click at [139, 603] on p "Copy public page link" at bounding box center [93, 601] width 117 height 17
click at [98, 186] on p "Customers" at bounding box center [69, 186] width 59 height 17
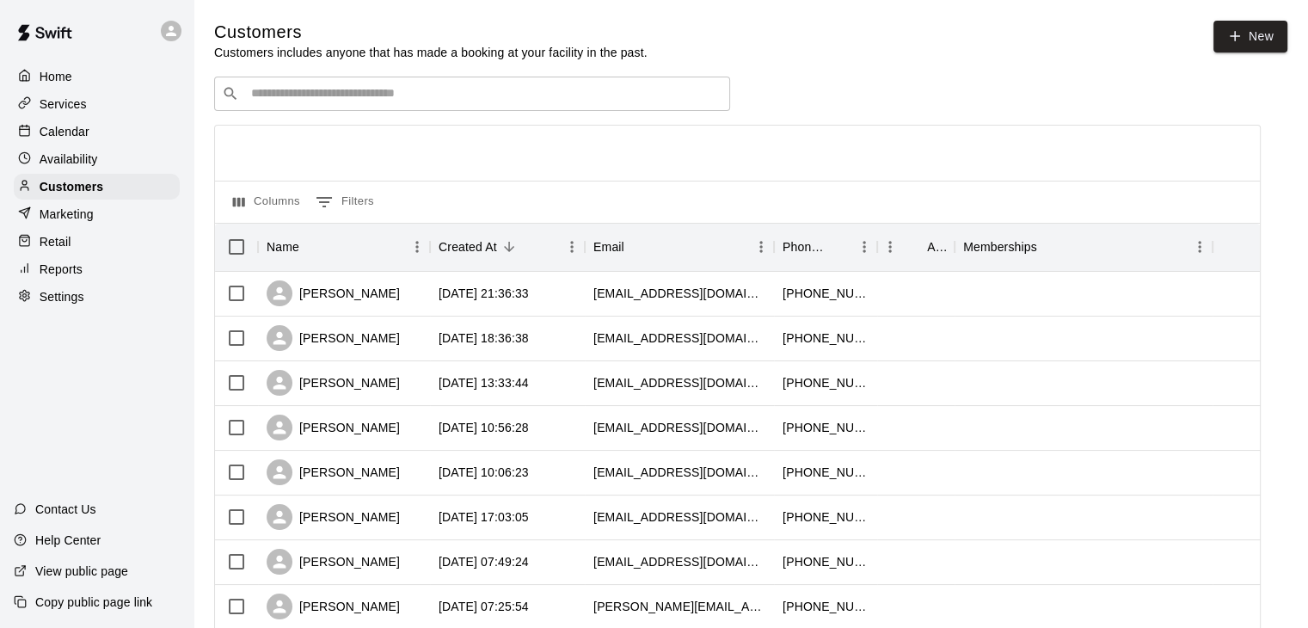
click at [350, 93] on input "Search customers by name or email" at bounding box center [484, 93] width 476 height 17
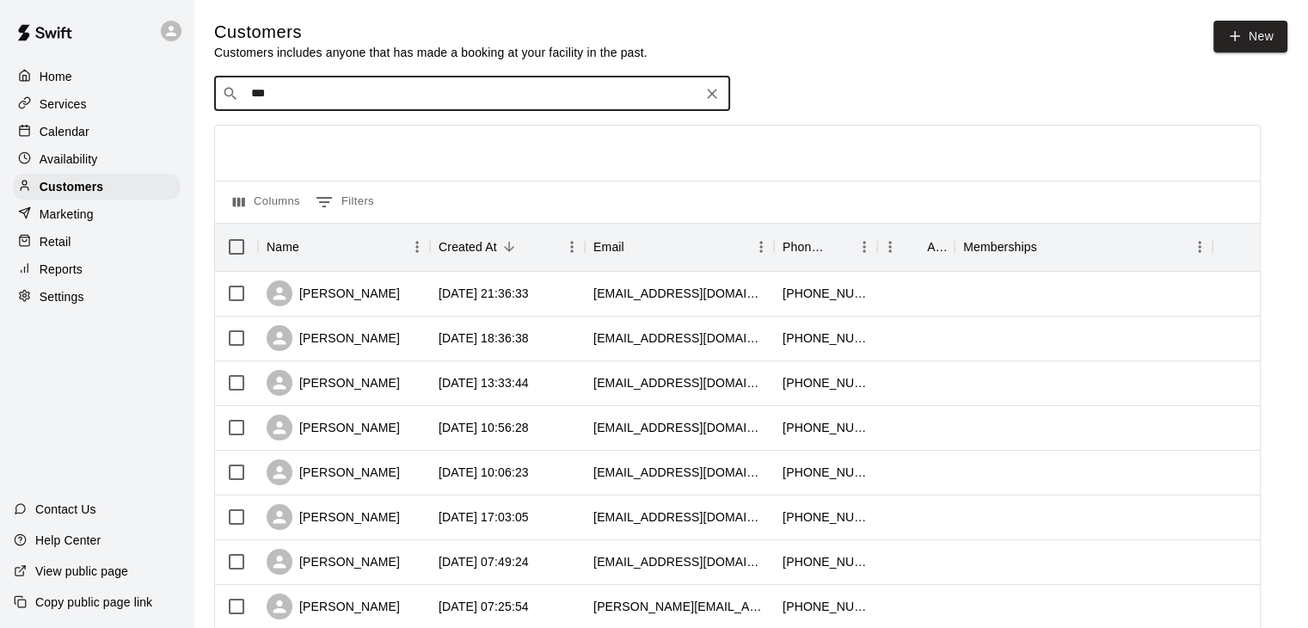
type input "****"
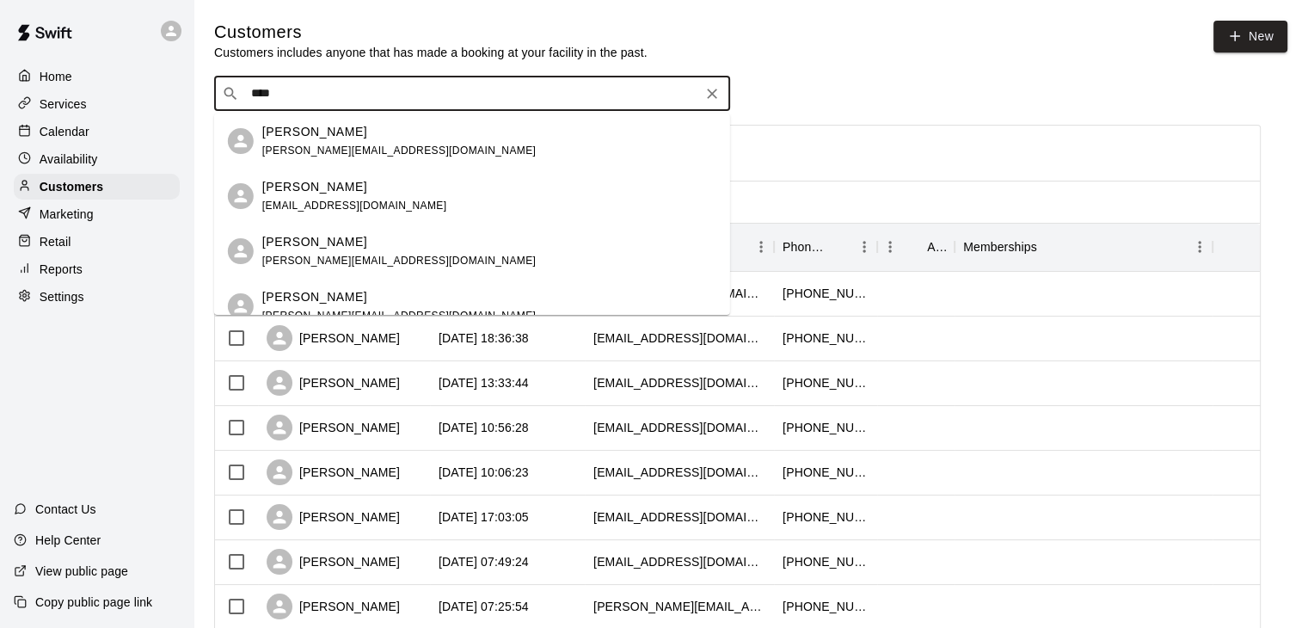
click at [362, 145] on span "[PERSON_NAME][EMAIL_ADDRESS][DOMAIN_NAME]" at bounding box center [398, 150] width 273 height 12
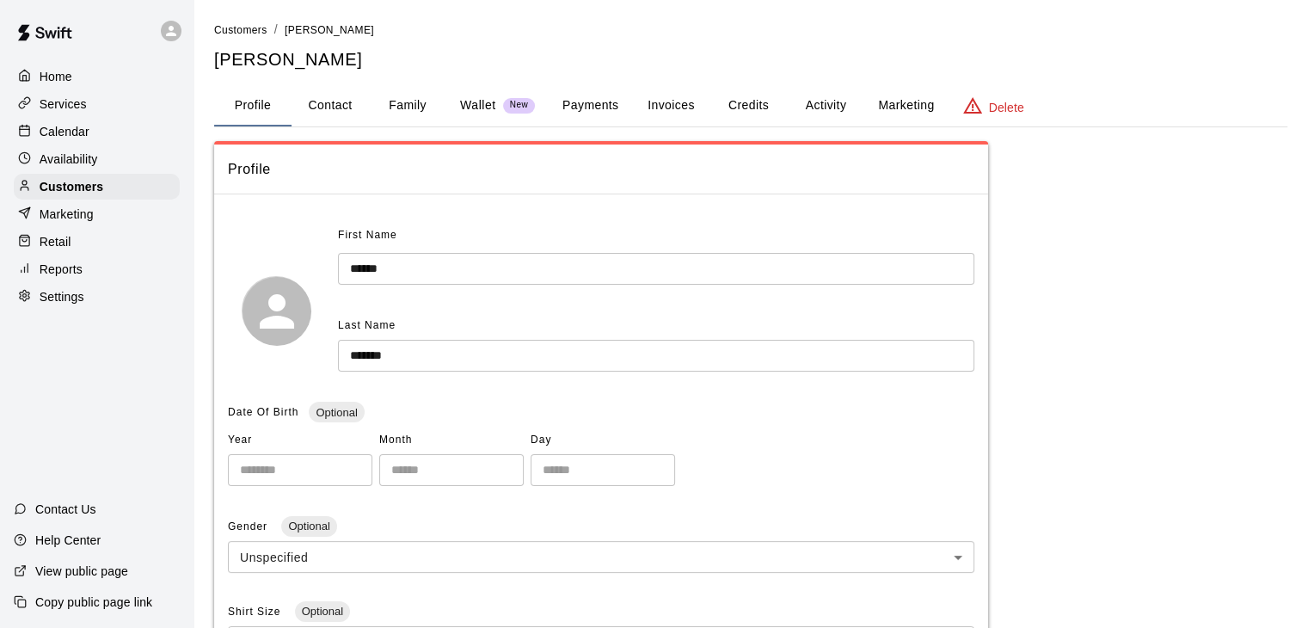
click at [430, 99] on button "Family" at bounding box center [407, 105] width 77 height 41
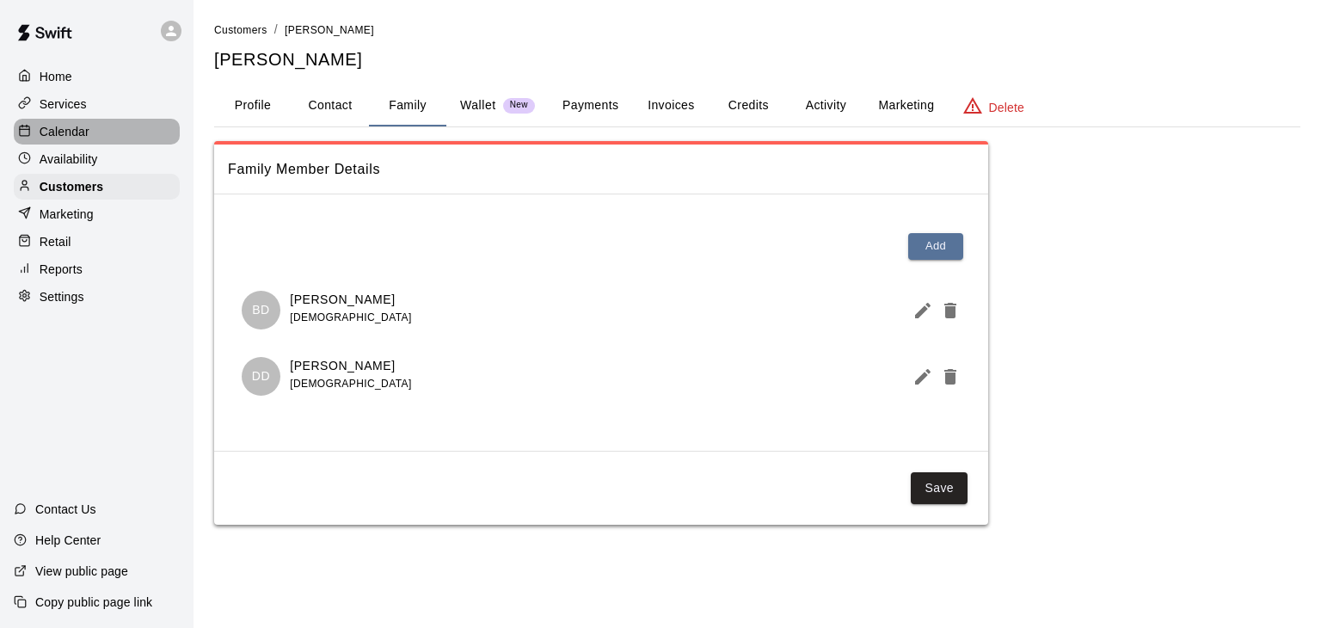
click at [81, 136] on p "Calendar" at bounding box center [65, 131] width 50 height 17
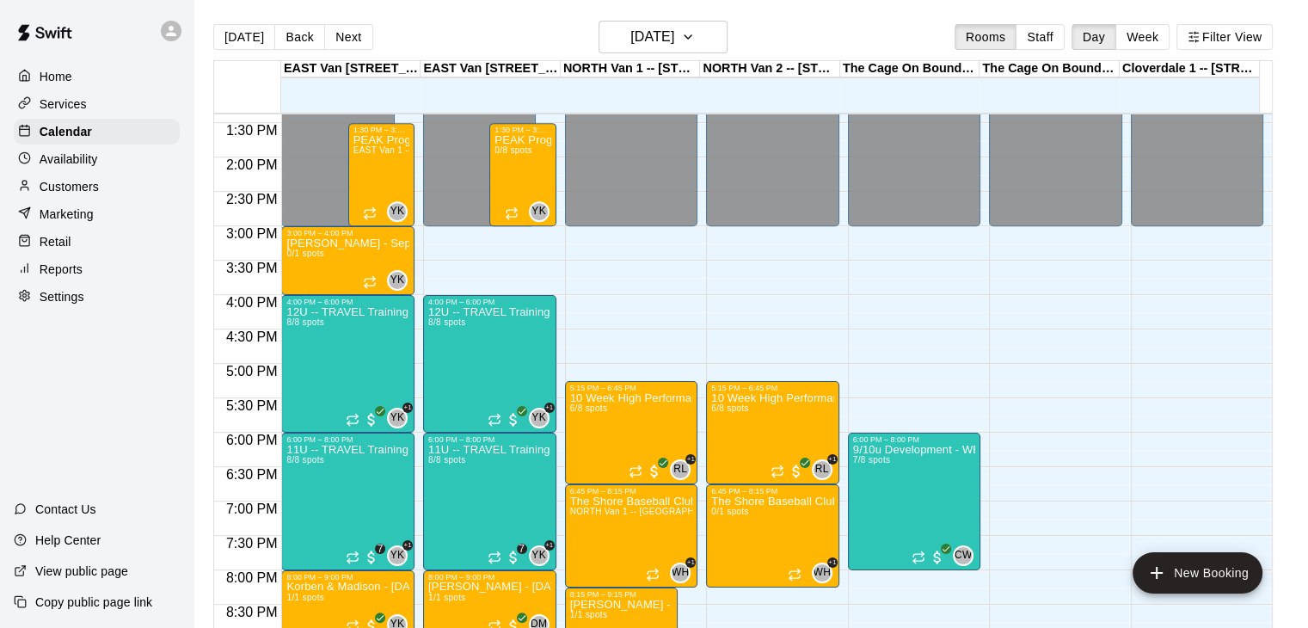
scroll to position [916, 0]
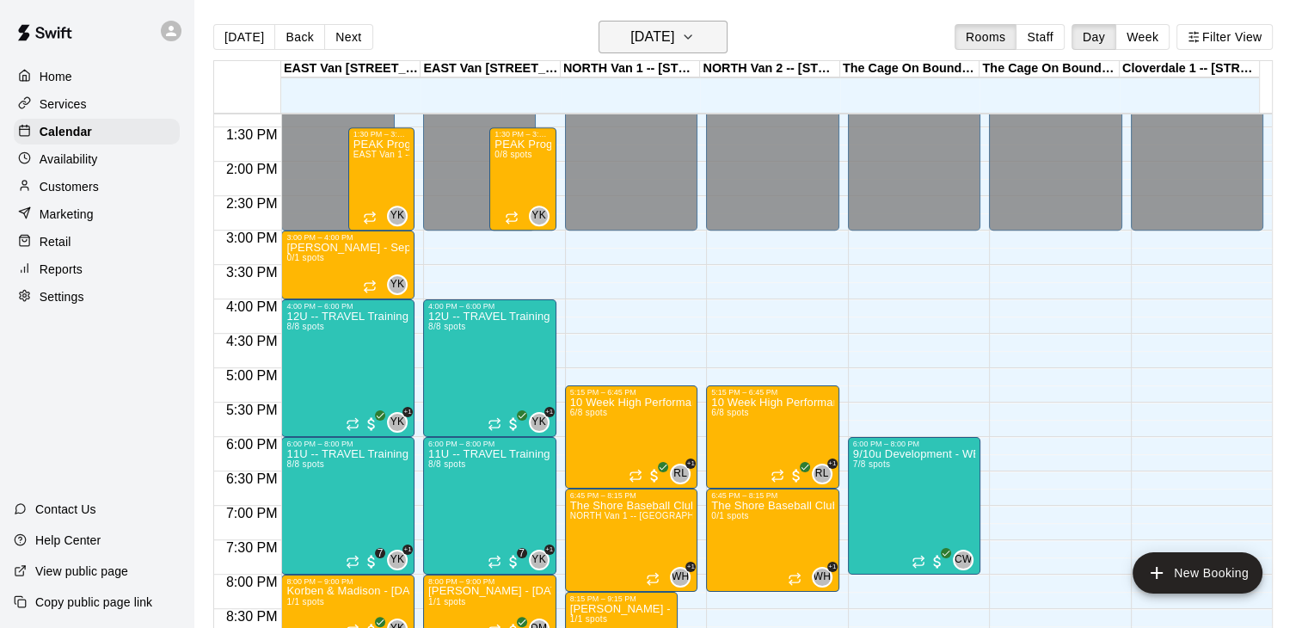
click at [695, 32] on icon "button" at bounding box center [688, 37] width 14 height 21
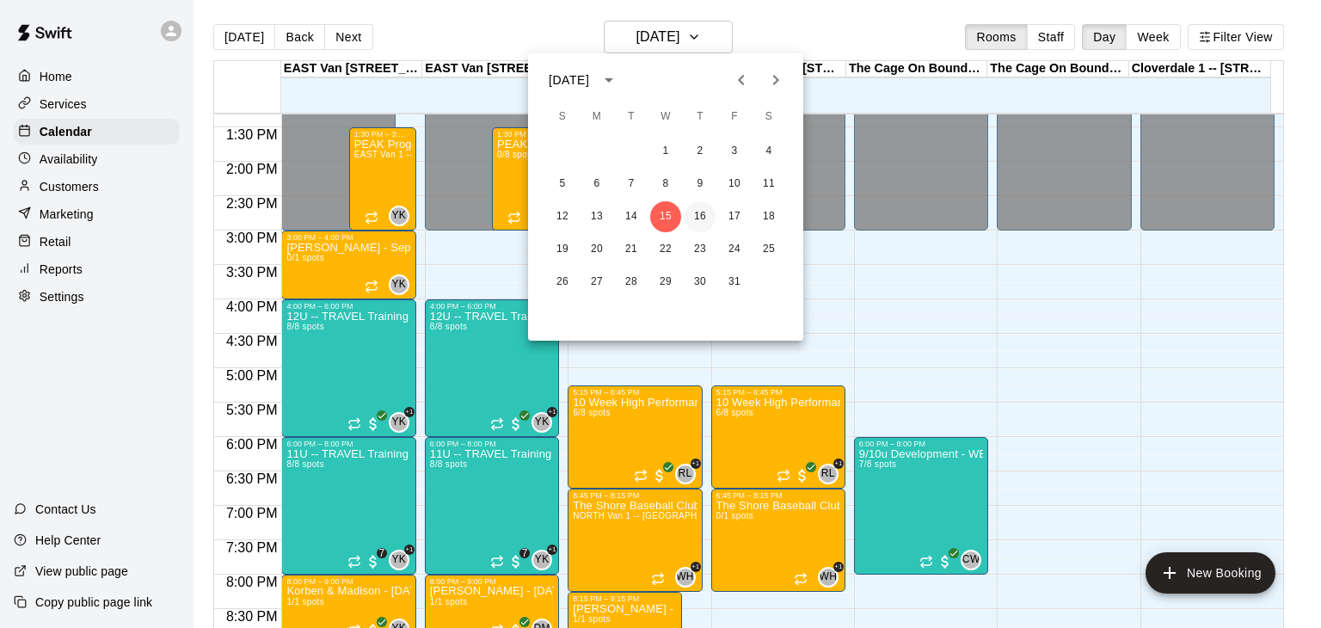
click at [701, 217] on button "16" at bounding box center [699, 216] width 31 height 31
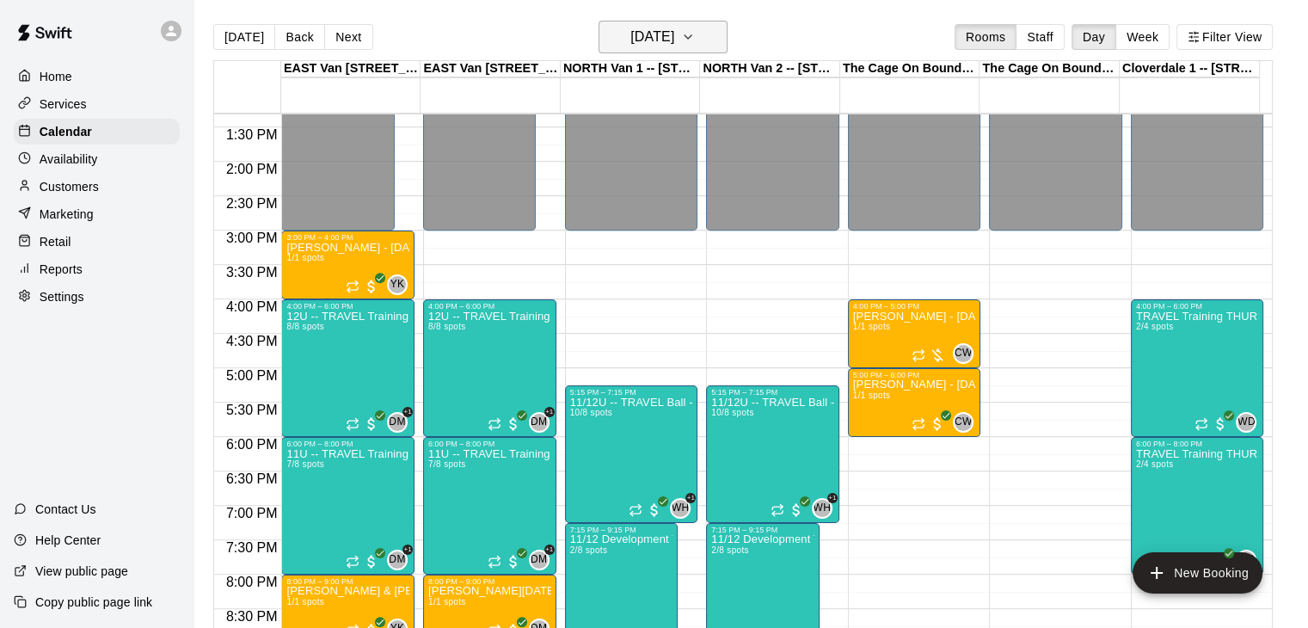
click at [695, 42] on icon "button" at bounding box center [688, 37] width 14 height 21
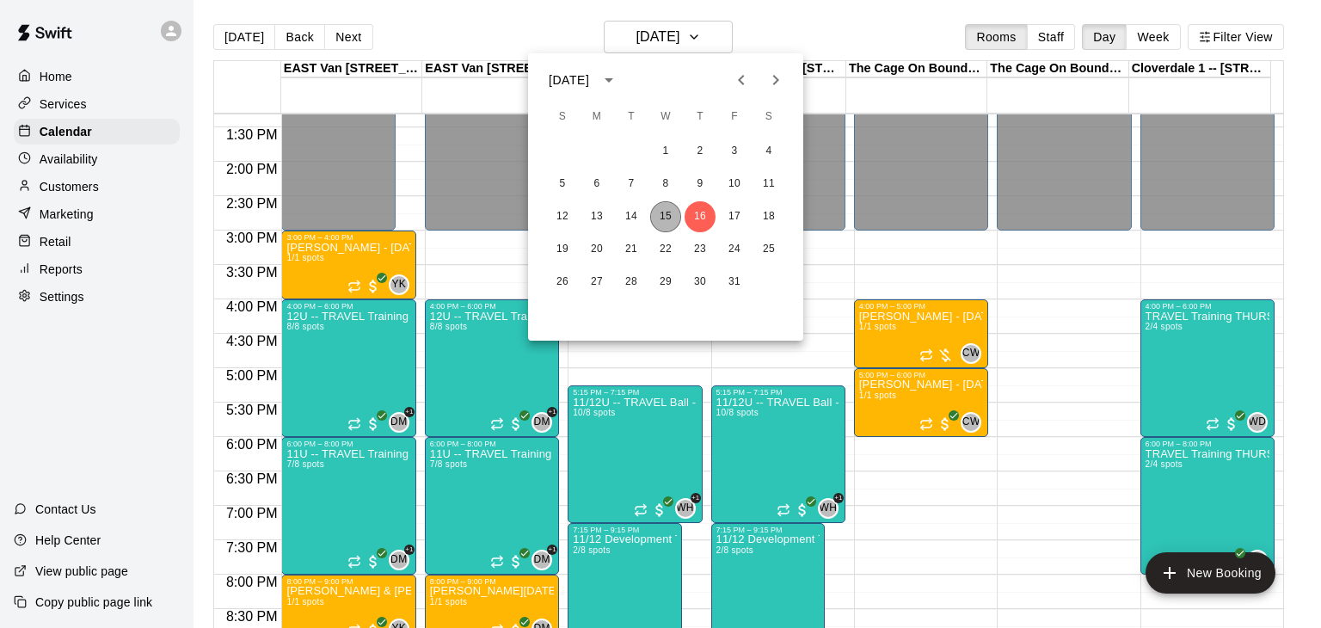
click at [666, 213] on button "15" at bounding box center [665, 216] width 31 height 31
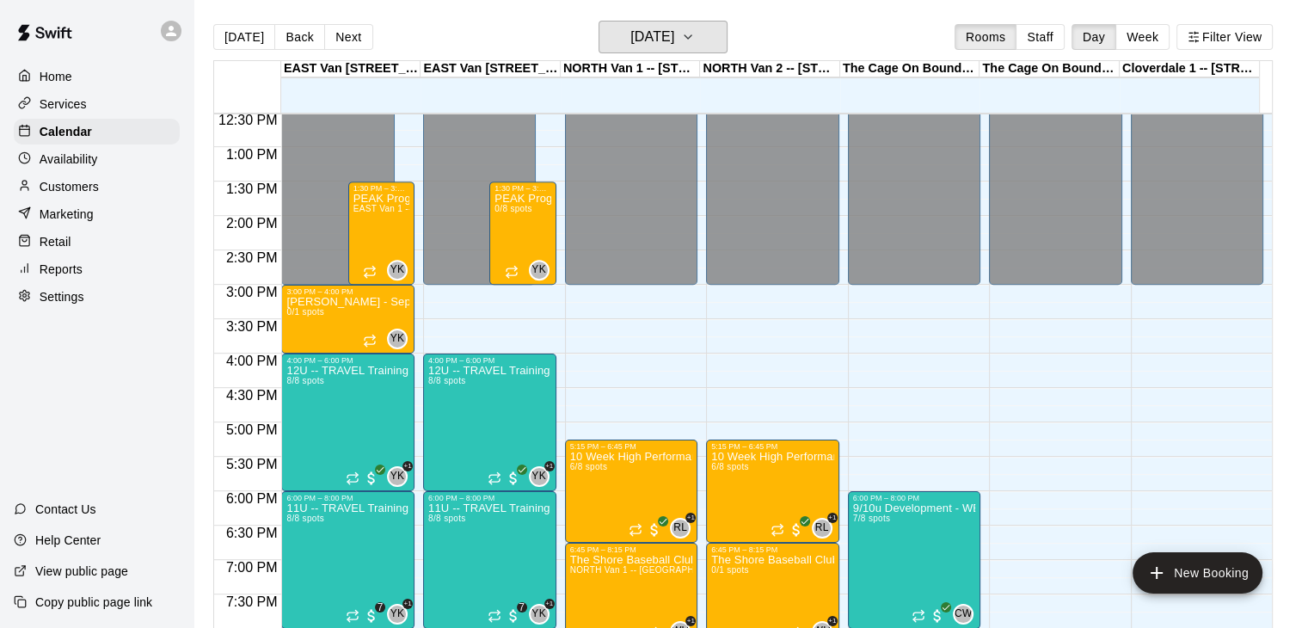
scroll to position [857, 0]
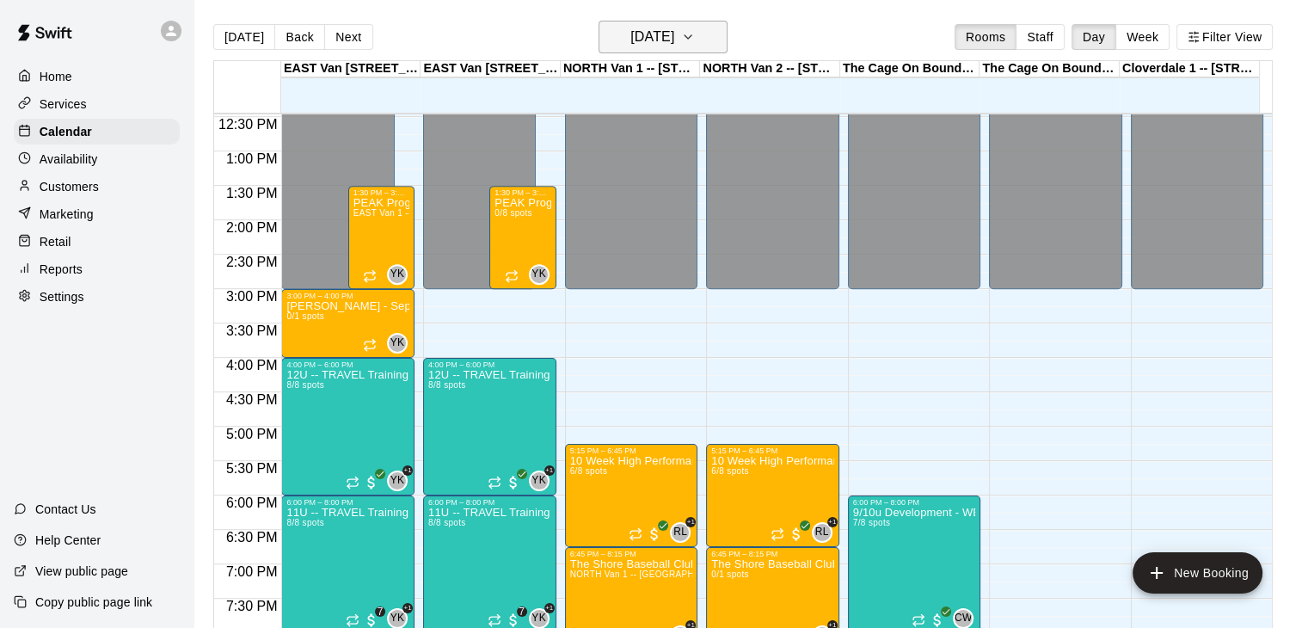
click at [727, 39] on button "[DATE]" at bounding box center [662, 37] width 129 height 33
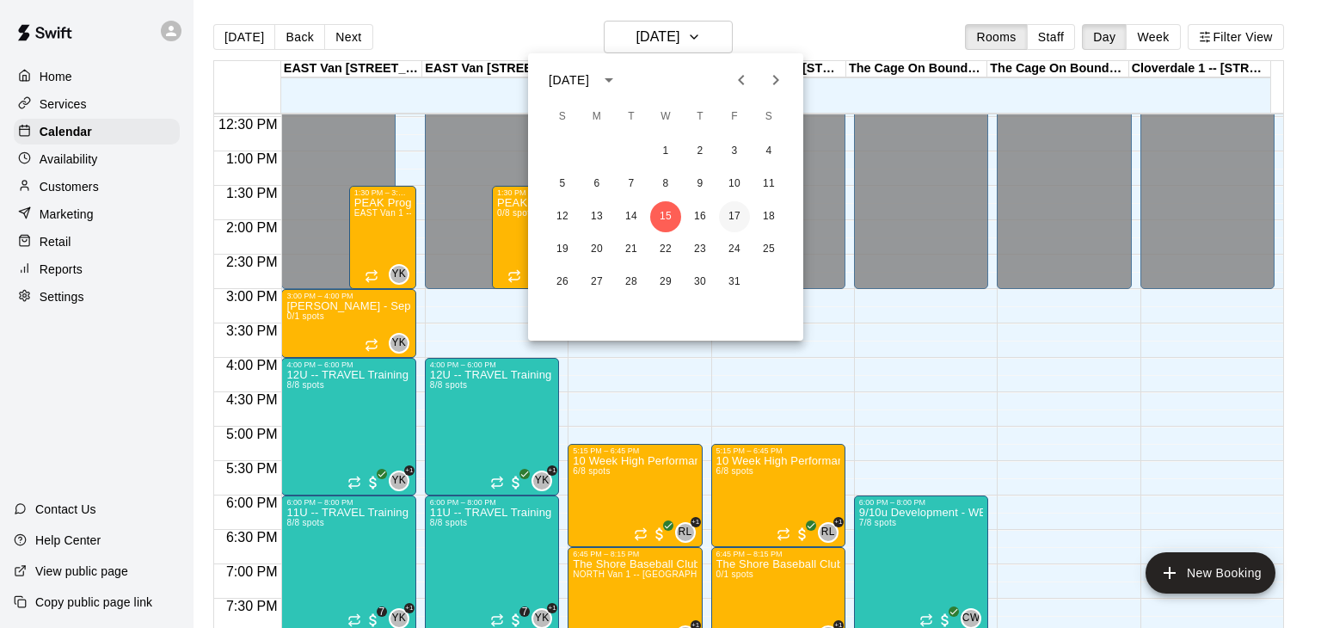
click at [733, 212] on button "17" at bounding box center [734, 216] width 31 height 31
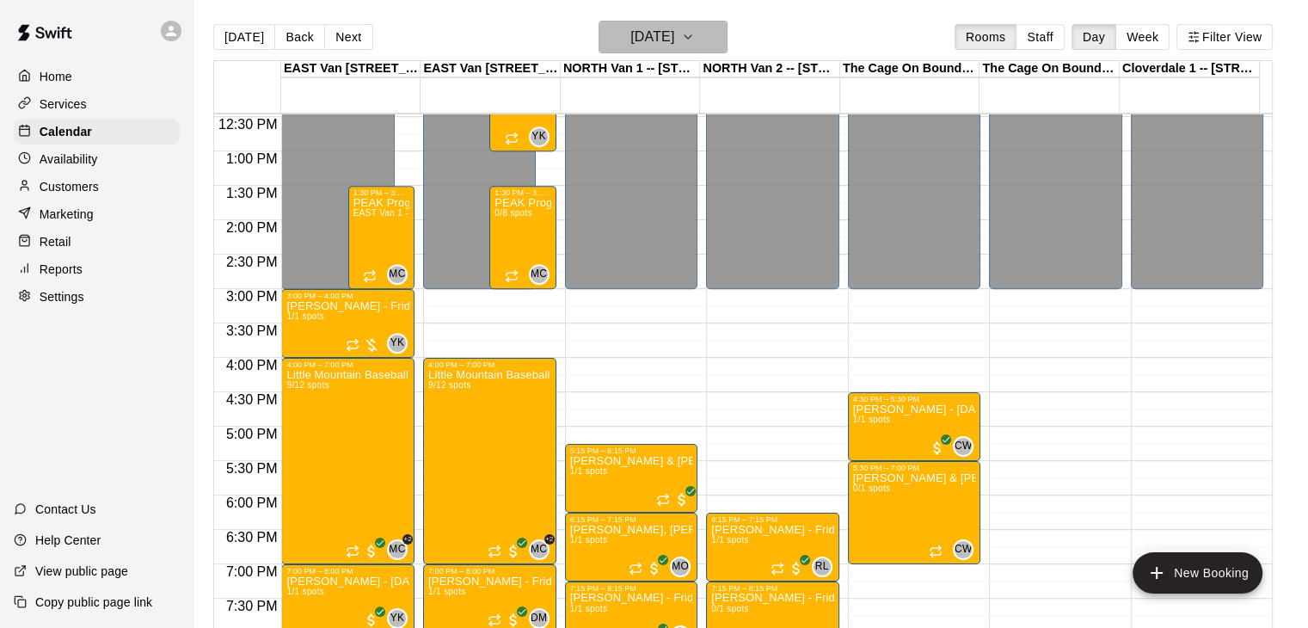
click at [695, 39] on icon "button" at bounding box center [688, 37] width 14 height 21
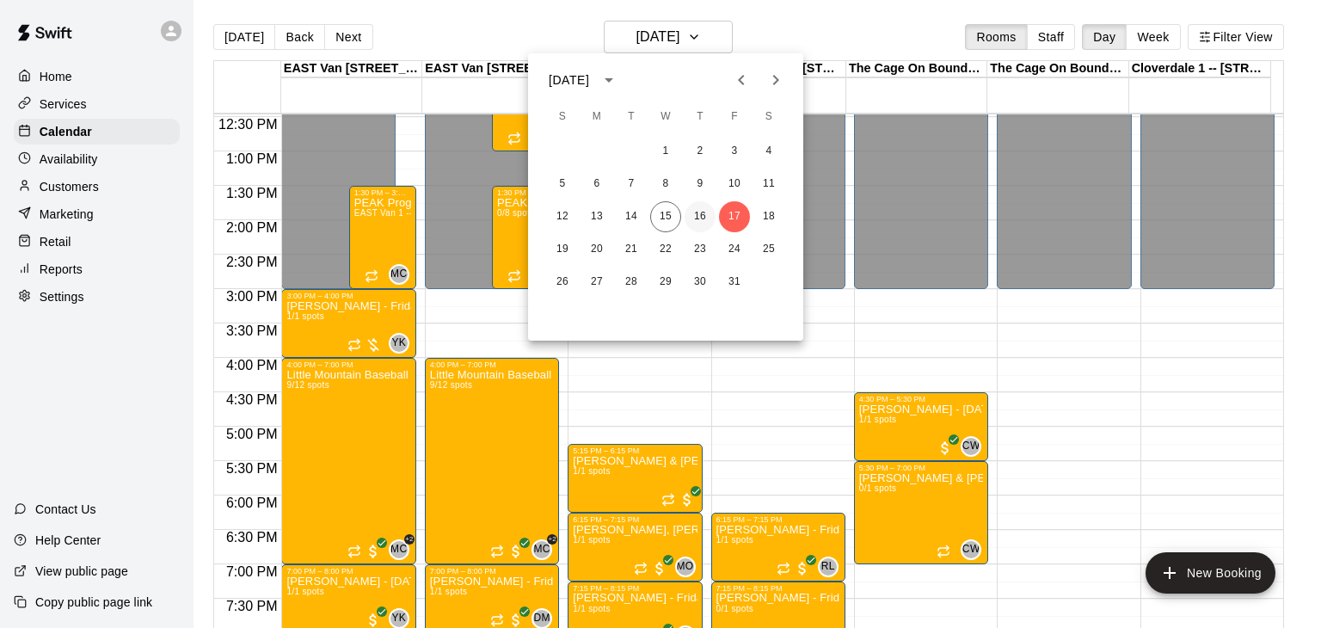
click at [697, 220] on button "16" at bounding box center [699, 216] width 31 height 31
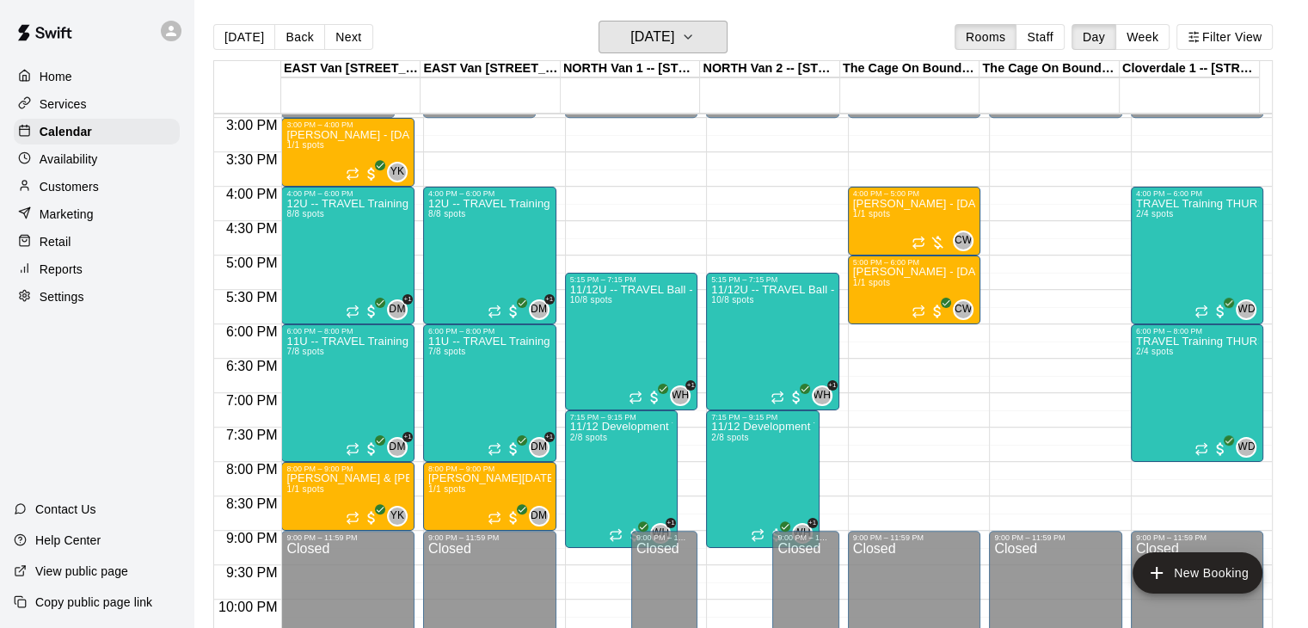
scroll to position [1046, 0]
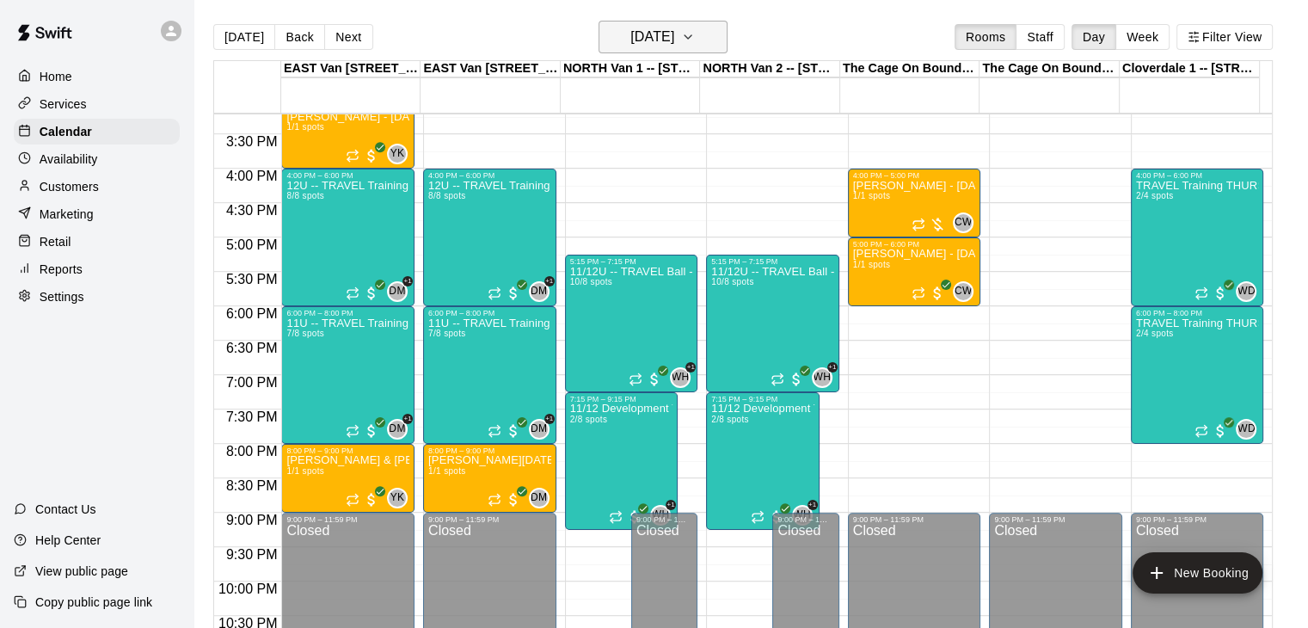
click at [695, 31] on icon "button" at bounding box center [688, 37] width 14 height 21
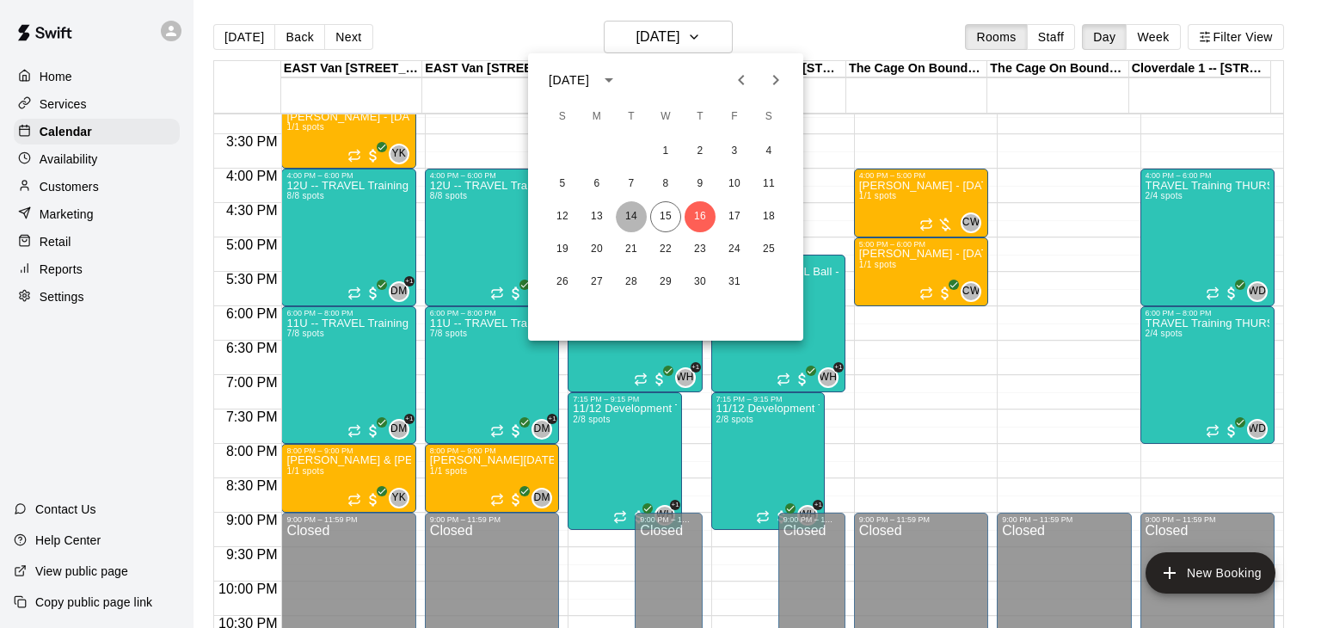
click at [629, 212] on button "14" at bounding box center [631, 216] width 31 height 31
